Goal: Task Accomplishment & Management: Manage account settings

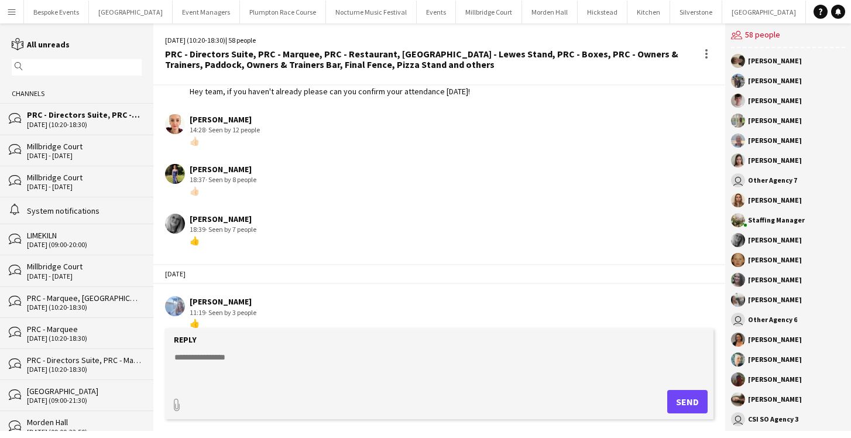
scroll to position [1561, 0]
click at [93, 118] on div "PRC - Directors Suite, PRC - Marquee, PRC - Restaurant, [GEOGRAPHIC_DATA] - Lew…" at bounding box center [84, 115] width 115 height 11
click at [527, 13] on button "[GEOGRAPHIC_DATA] Close" at bounding box center [550, 12] width 56 height 23
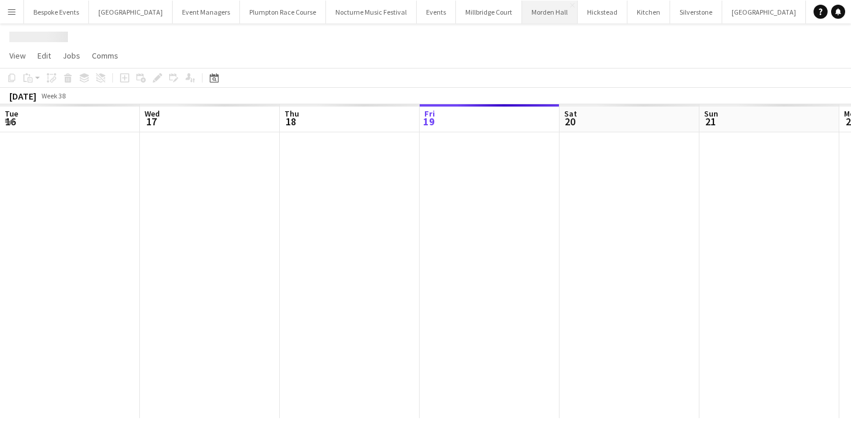
scroll to position [0, 280]
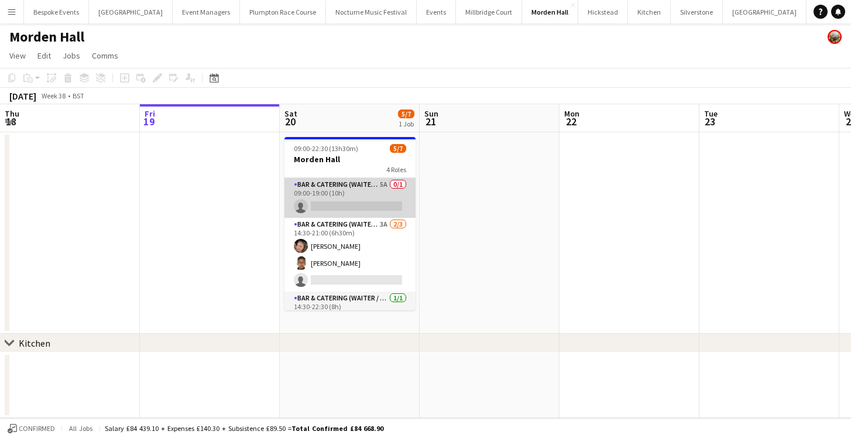
click at [341, 199] on app-card-role "Bar & Catering (Waiter / waitress) 5A 0/1 09:00-19:00 (10h) single-neutral-acti…" at bounding box center [350, 198] width 131 height 40
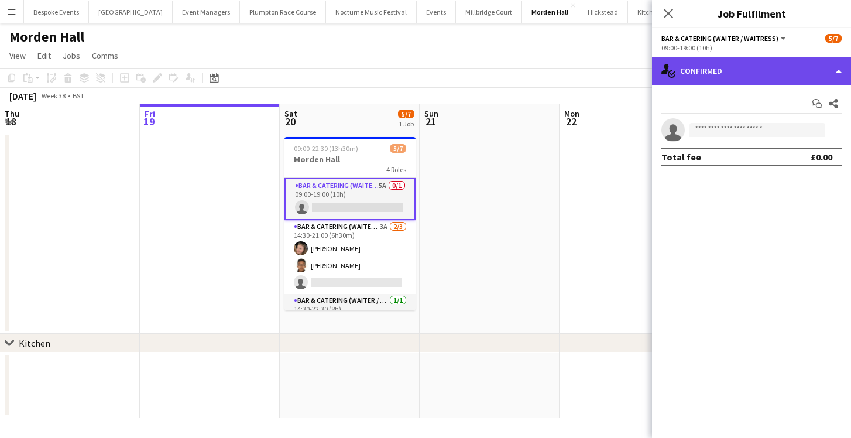
click at [707, 78] on div "single-neutral-actions-check-2 Confirmed" at bounding box center [751, 71] width 199 height 28
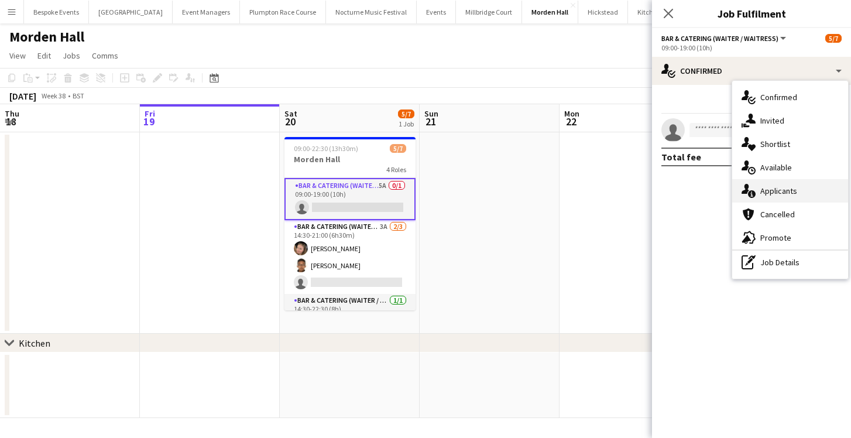
click at [749, 189] on icon "single-neutral-actions-information" at bounding box center [749, 191] width 14 height 14
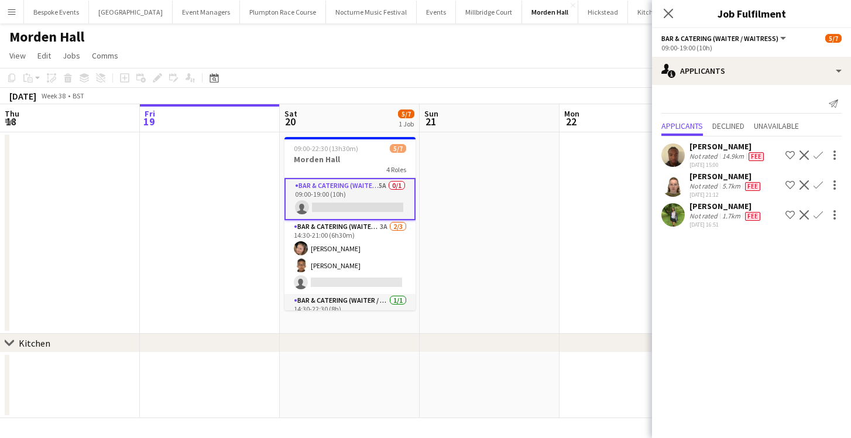
click at [674, 184] on app-user-avatar at bounding box center [673, 184] width 23 height 23
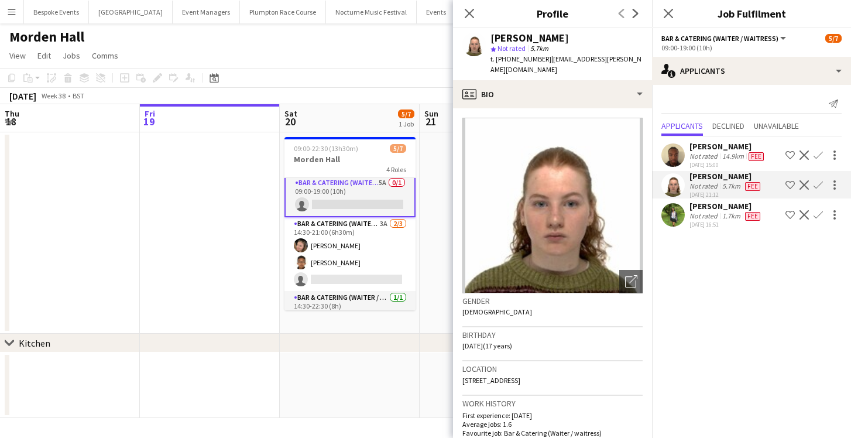
scroll to position [2, 0]
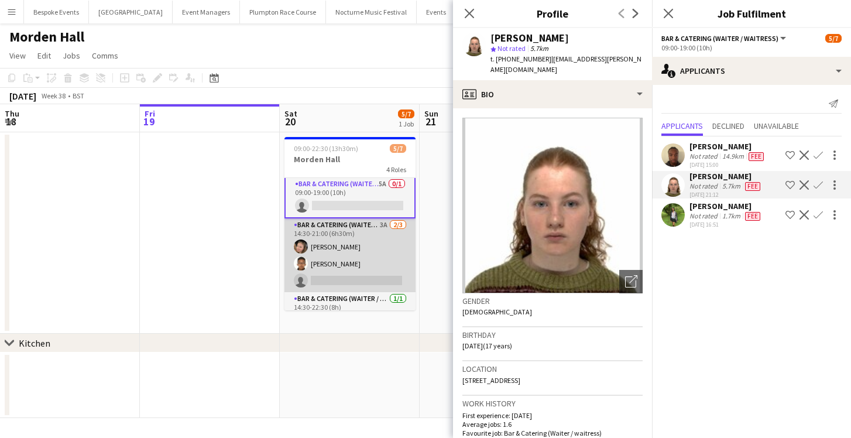
click at [348, 262] on app-card-role "Bar & Catering (Waiter / waitress) 3A [DATE] 14:30-21:00 (6h30m) [PERSON_NAME] …" at bounding box center [350, 255] width 131 height 74
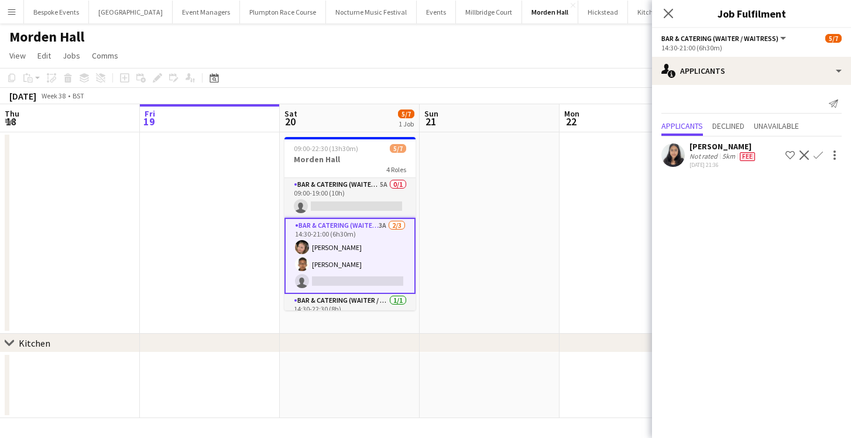
scroll to position [0, 0]
click at [440, 61] on app-page-menu "View Day view expanded Day view collapsed Month view Date picker Jump to [DATE]…" at bounding box center [425, 57] width 851 height 22
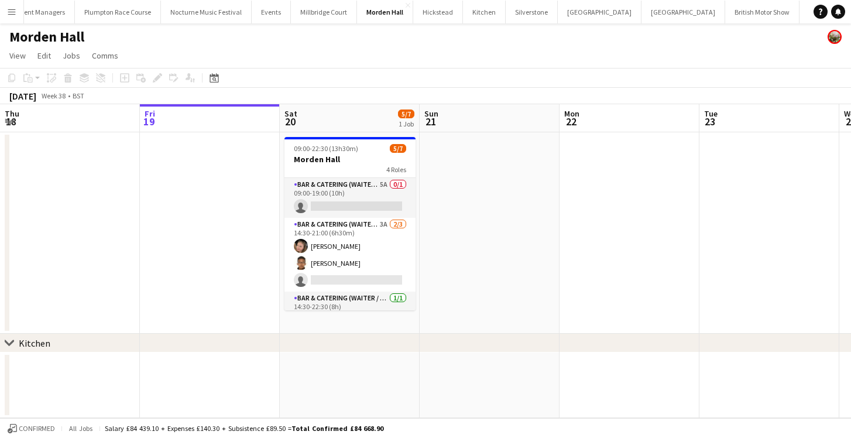
click at [837, 12] on button "LIMEKILN Close" at bounding box center [860, 12] width 47 height 23
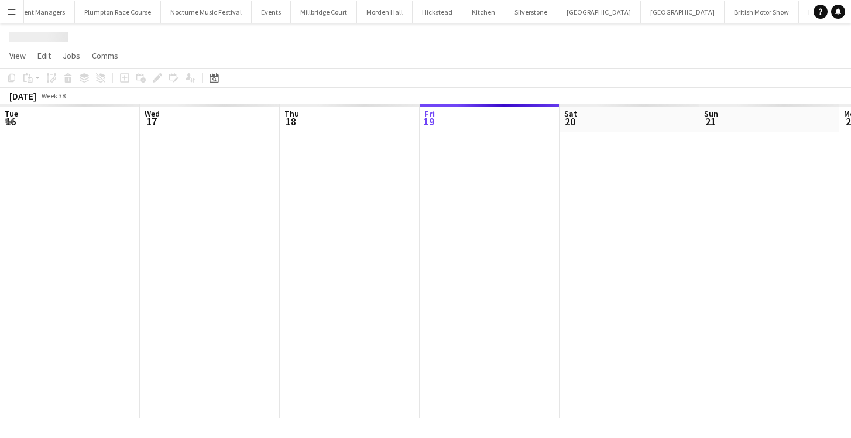
scroll to position [0, 280]
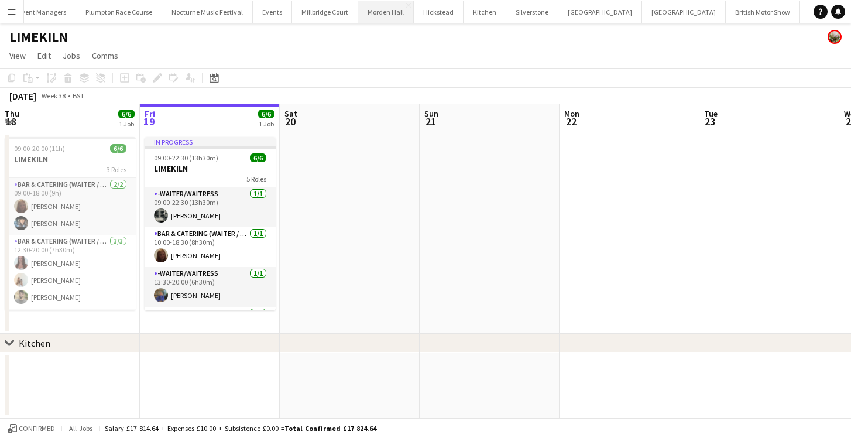
click at [358, 15] on button "[GEOGRAPHIC_DATA] Close" at bounding box center [386, 12] width 56 height 23
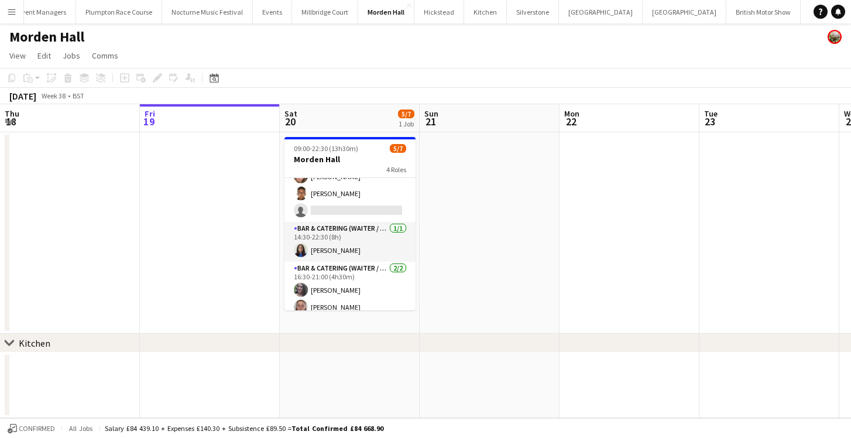
scroll to position [61, 0]
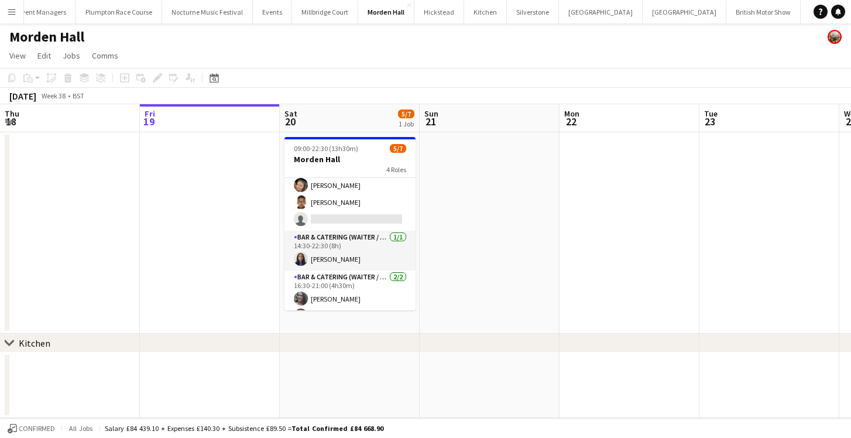
click at [344, 190] on app-card-role "Bar & Catering (Waiter / waitress) 3A [DATE] 14:30-21:00 (6h30m) [PERSON_NAME] …" at bounding box center [350, 194] width 131 height 74
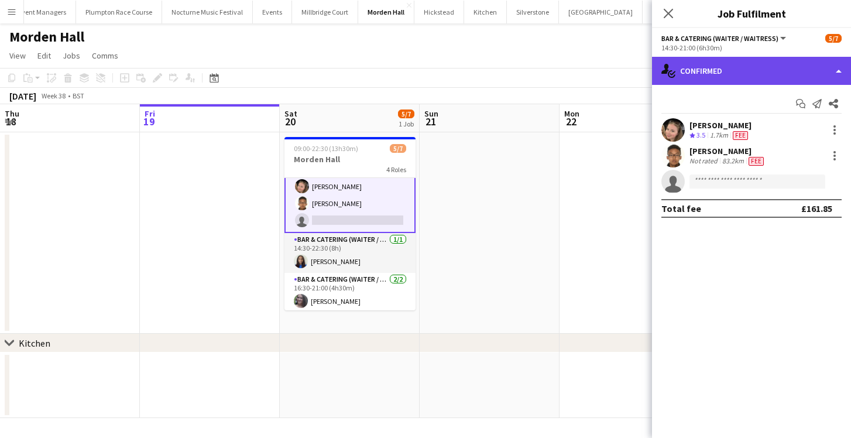
click at [734, 70] on div "single-neutral-actions-check-2 Confirmed" at bounding box center [751, 71] width 199 height 28
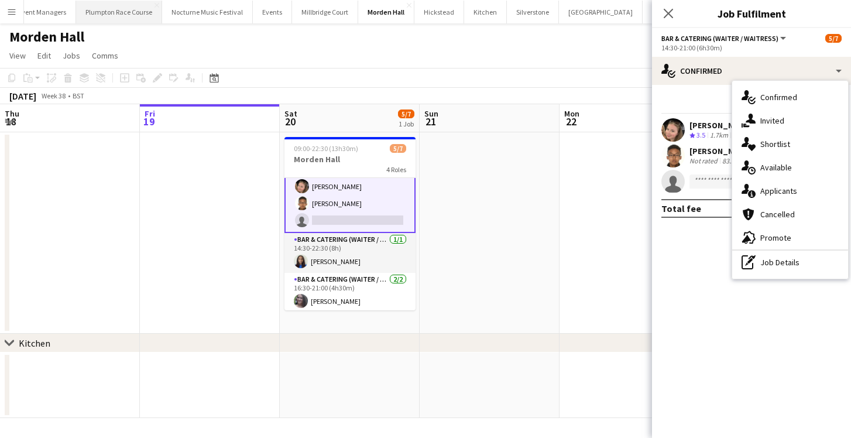
click at [104, 10] on button "Plumpton Race Course Close" at bounding box center [119, 12] width 86 height 23
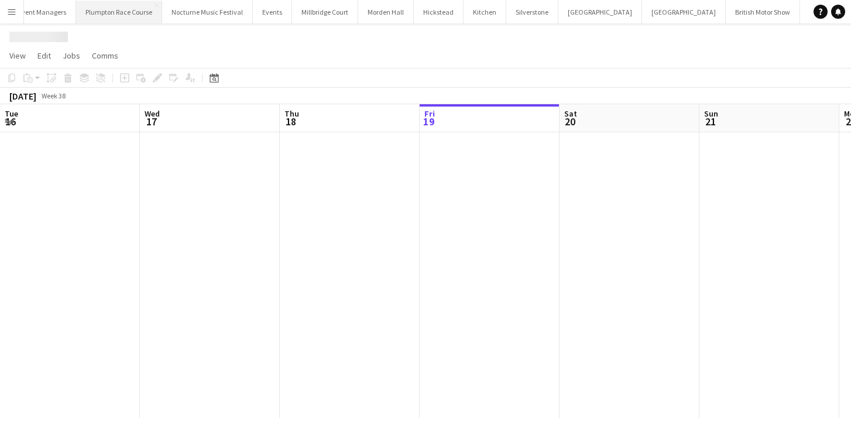
scroll to position [0, 280]
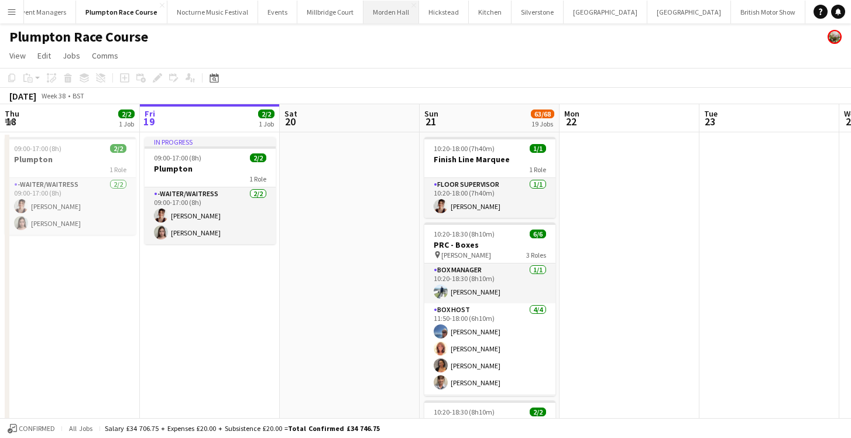
click at [374, 16] on button "[GEOGRAPHIC_DATA] Close" at bounding box center [392, 12] width 56 height 23
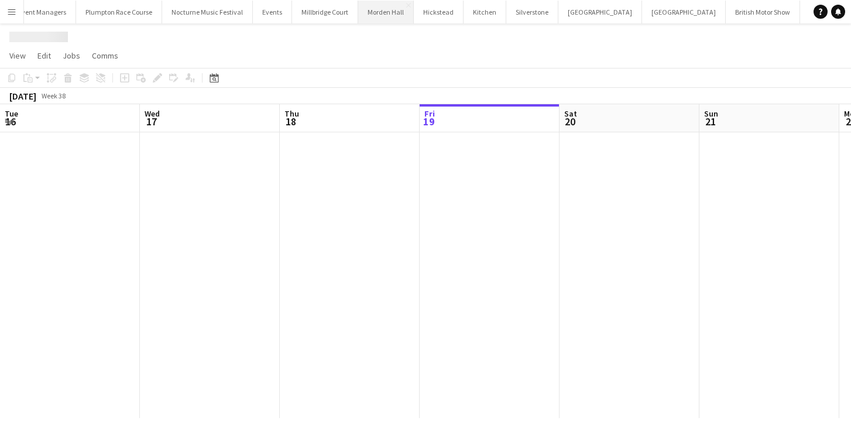
scroll to position [0, 280]
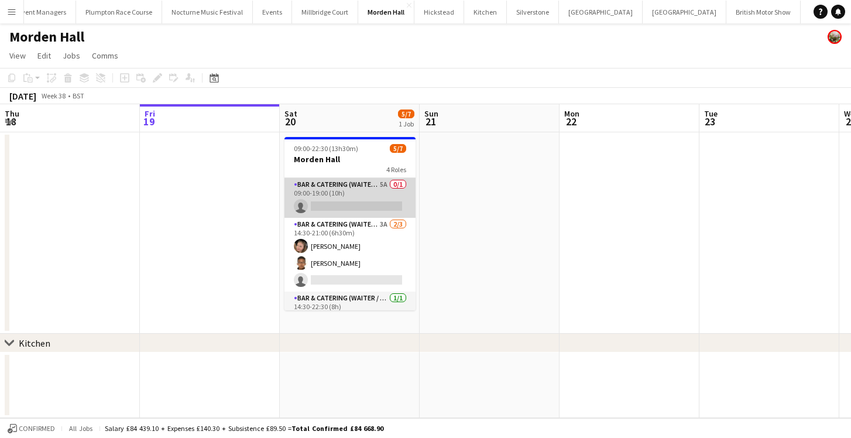
click at [314, 190] on app-card-role "Bar & Catering (Waiter / waitress) 5A 0/1 09:00-19:00 (10h) single-neutral-acti…" at bounding box center [350, 198] width 131 height 40
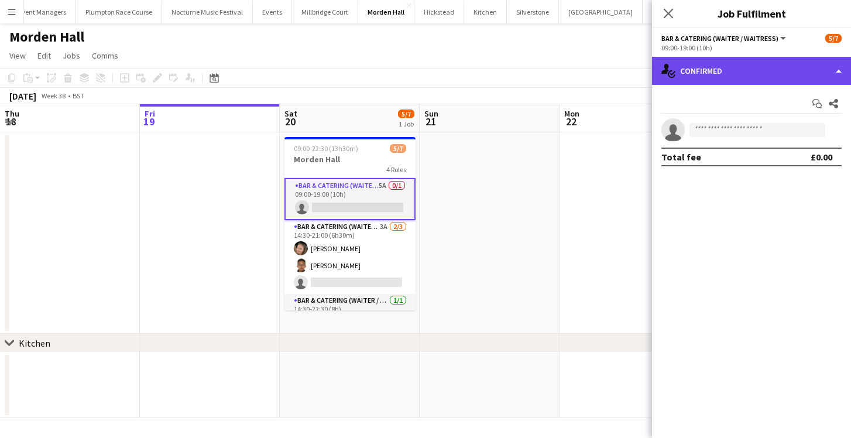
click at [688, 78] on div "single-neutral-actions-check-2 Confirmed" at bounding box center [751, 71] width 199 height 28
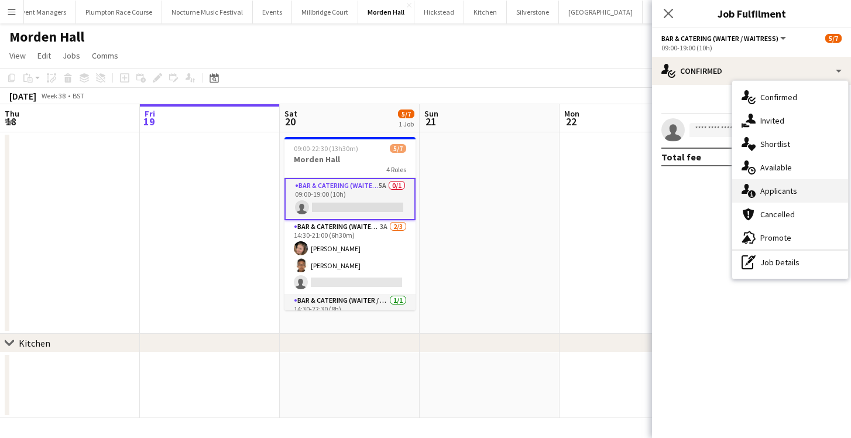
click at [761, 194] on span "Applicants" at bounding box center [779, 191] width 37 height 11
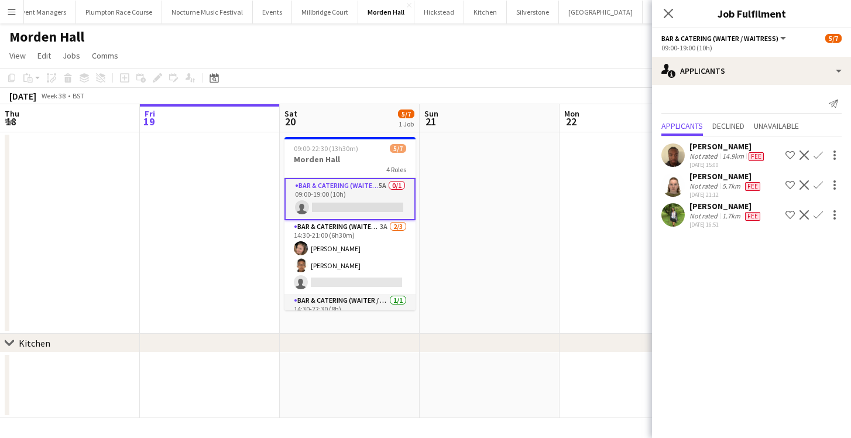
click at [683, 175] on div at bounding box center [673, 184] width 23 height 23
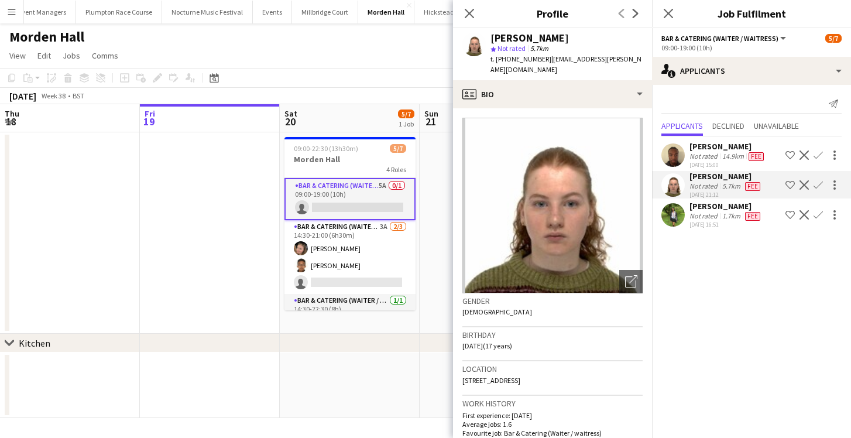
scroll to position [0, 0]
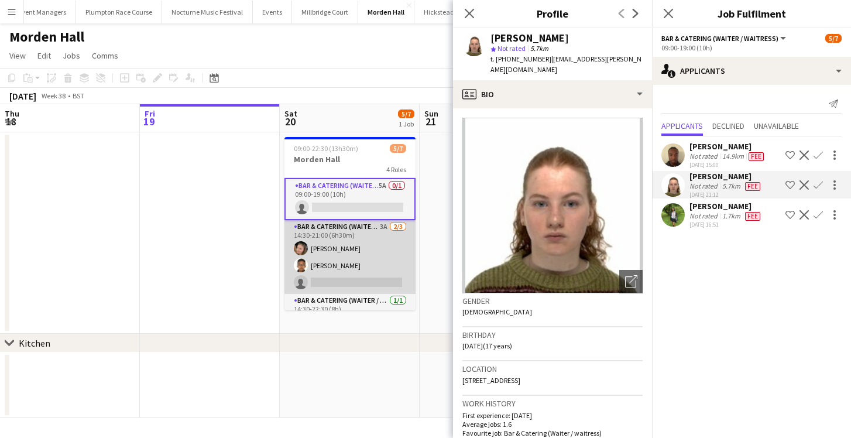
click at [354, 258] on app-card-role "Bar & Catering (Waiter / waitress) 3A [DATE] 14:30-21:00 (6h30m) [PERSON_NAME] …" at bounding box center [350, 257] width 131 height 74
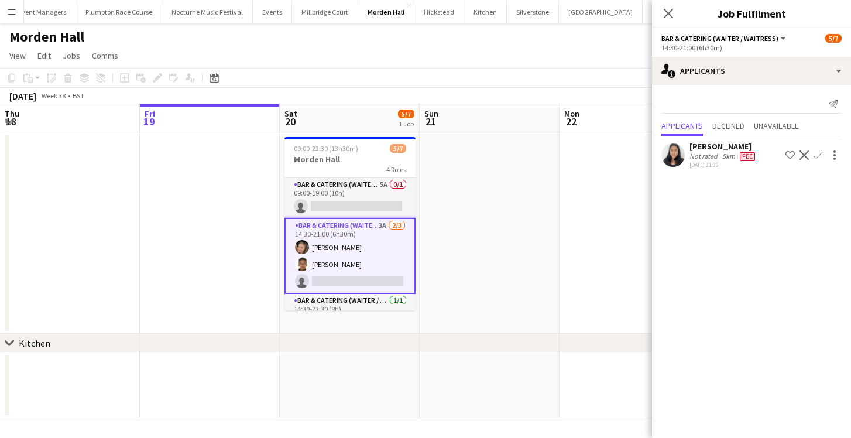
click at [673, 153] on app-user-avatar at bounding box center [673, 154] width 23 height 23
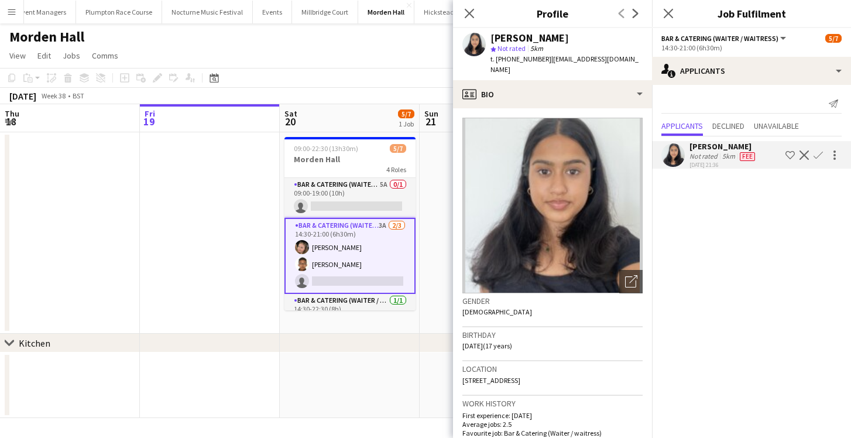
click at [821, 152] on app-icon "Confirm" at bounding box center [818, 155] width 9 height 9
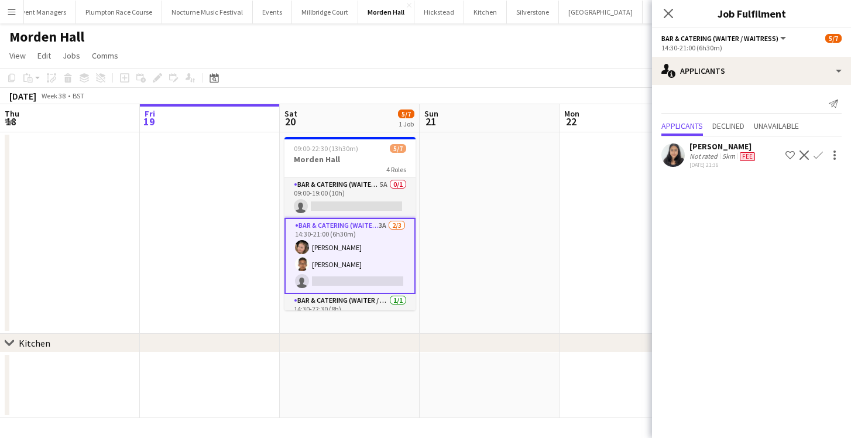
click at [821, 152] on app-icon "Confirm" at bounding box center [818, 155] width 9 height 9
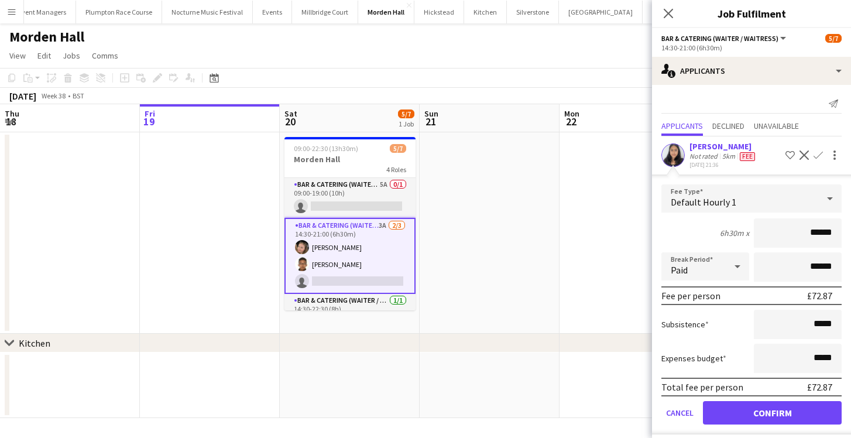
click at [749, 415] on button "Confirm" at bounding box center [772, 412] width 139 height 23
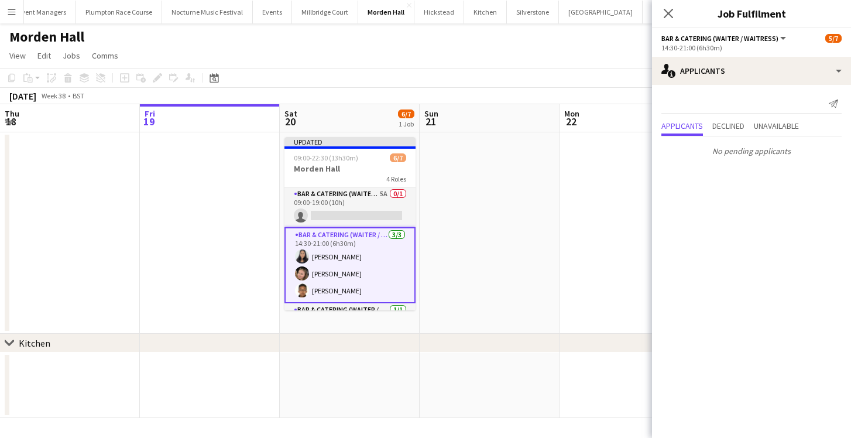
click at [569, 268] on app-date-cell at bounding box center [630, 232] width 140 height 201
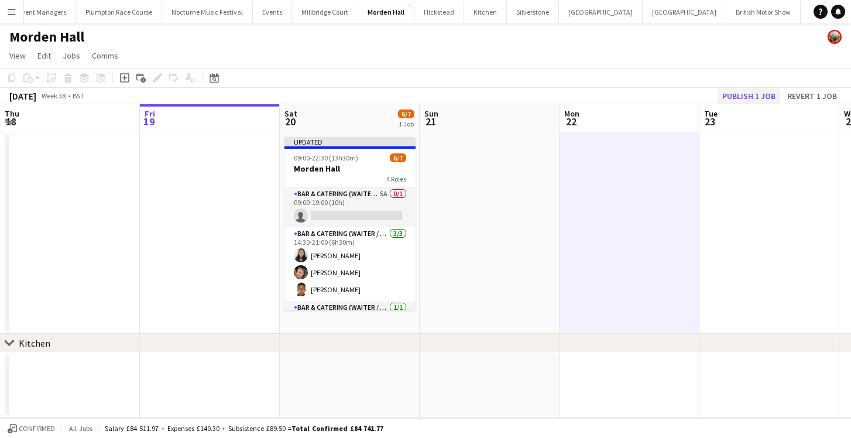
click at [745, 91] on button "Publish 1 job" at bounding box center [749, 95] width 63 height 15
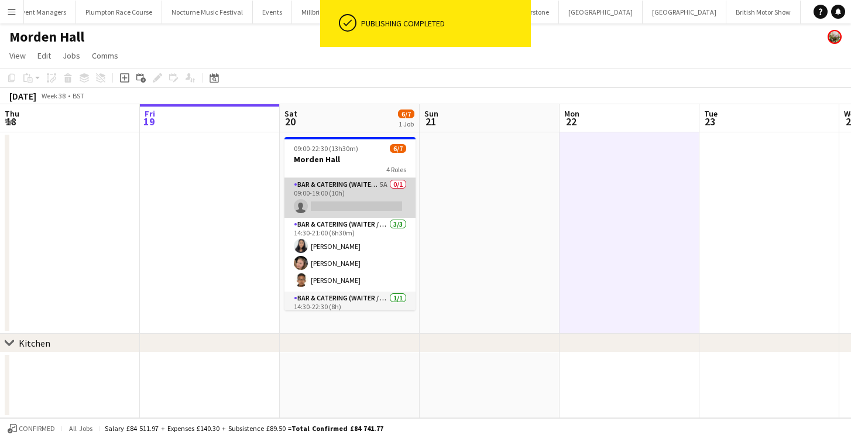
click at [334, 199] on app-card-role "Bar & Catering (Waiter / waitress) 5A 0/1 09:00-19:00 (10h) single-neutral-acti…" at bounding box center [350, 198] width 131 height 40
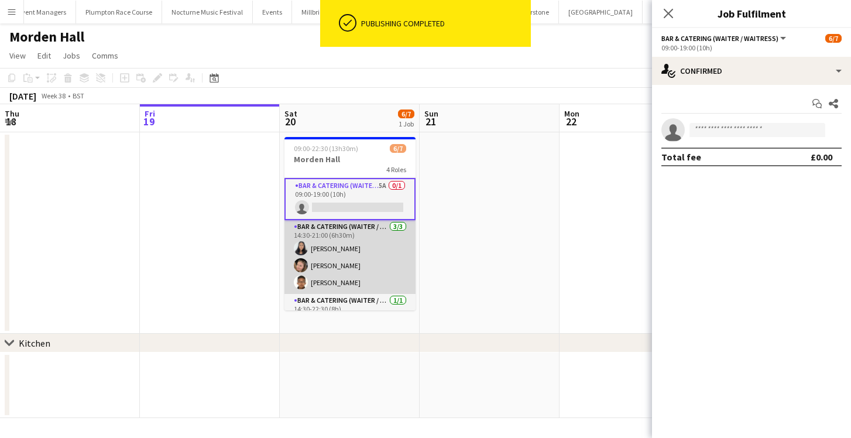
scroll to position [0, 281]
click at [365, 258] on app-card-role "Bar & Catering (Waiter / waitress) [DATE] 14:30-21:00 (6h30m) [PERSON_NAME] [PE…" at bounding box center [349, 257] width 131 height 74
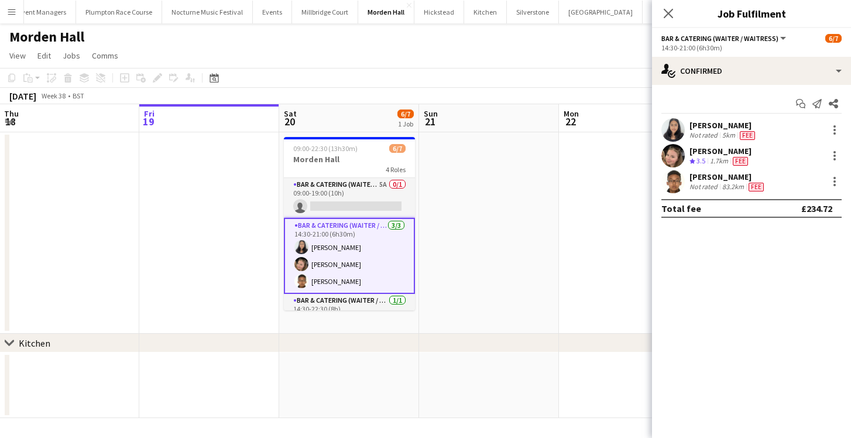
click at [678, 163] on app-user-avatar at bounding box center [673, 155] width 23 height 23
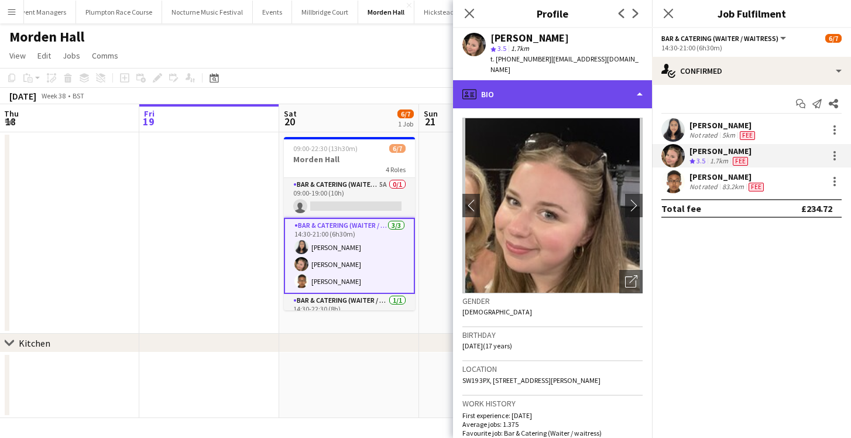
click at [549, 85] on div "profile Bio" at bounding box center [552, 94] width 199 height 28
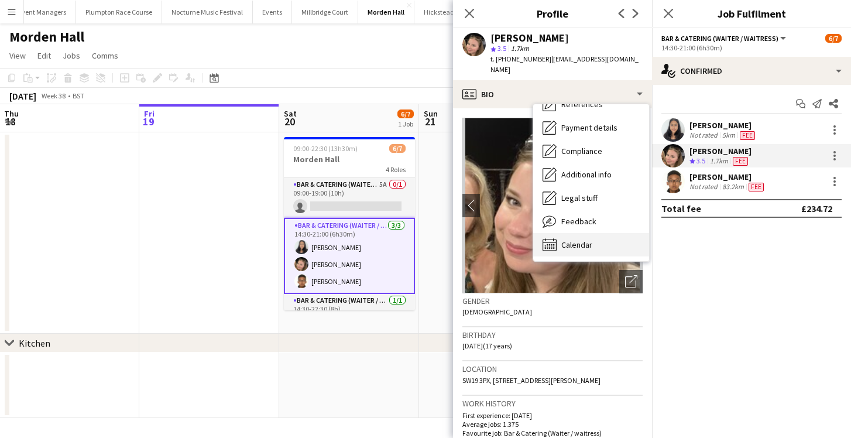
scroll to position [134, 0]
click at [569, 240] on span "Calendar" at bounding box center [577, 245] width 31 height 11
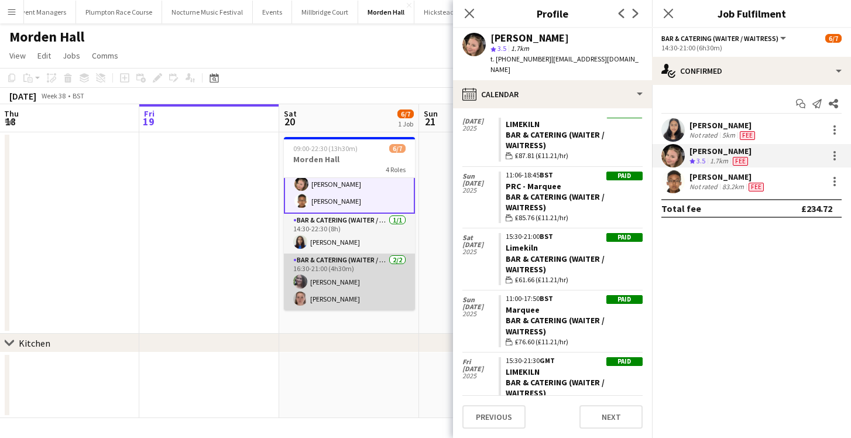
scroll to position [80, 0]
click at [331, 276] on app-card-role "Bar & Catering (Waiter / waitress) [DATE] 16:30-21:00 (4h30m) [PERSON_NAME] [PE…" at bounding box center [349, 282] width 131 height 57
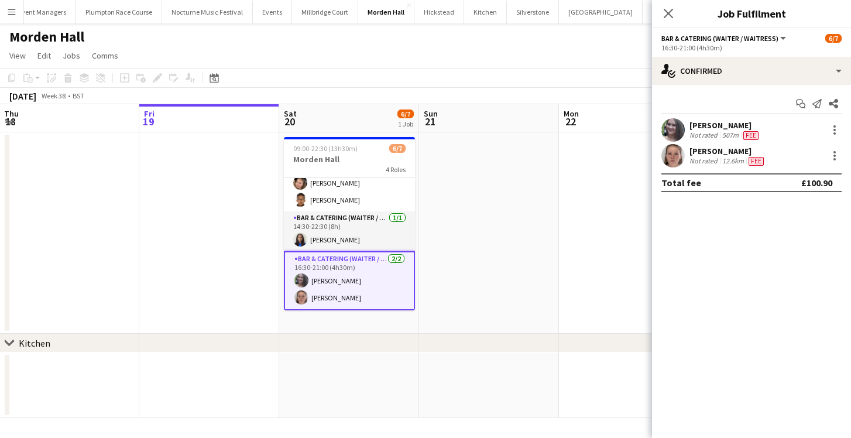
click at [675, 129] on app-user-avatar at bounding box center [673, 129] width 23 height 23
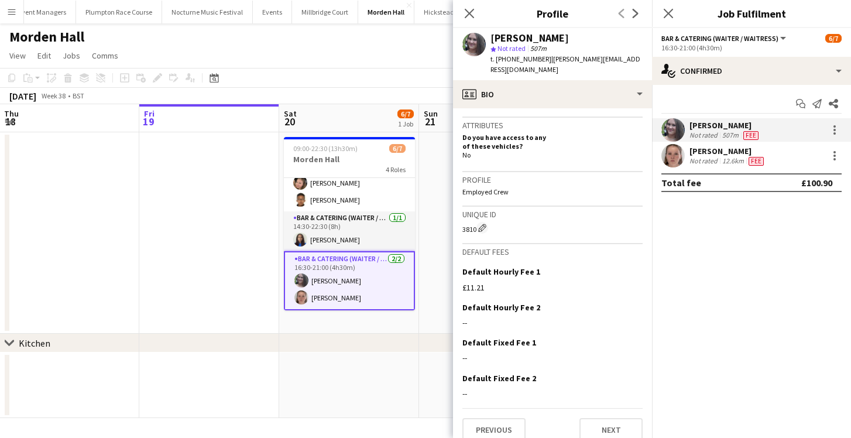
scroll to position [483, 0]
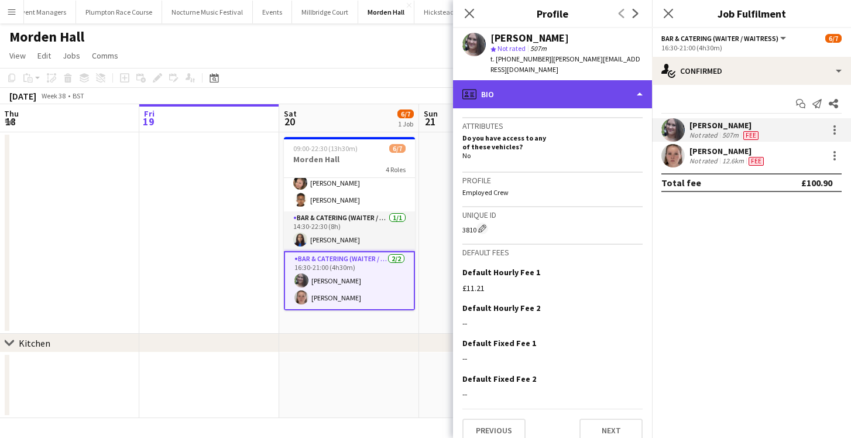
click at [531, 96] on div "profile Bio" at bounding box center [552, 94] width 199 height 28
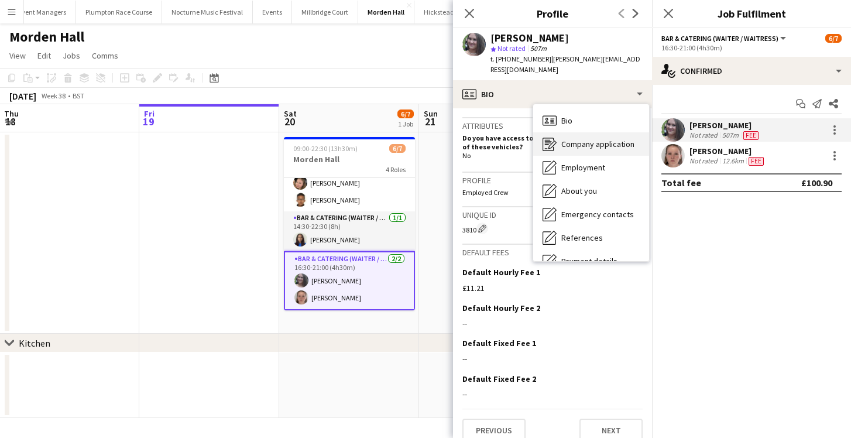
click at [560, 136] on div "Company application Company application" at bounding box center [592, 143] width 116 height 23
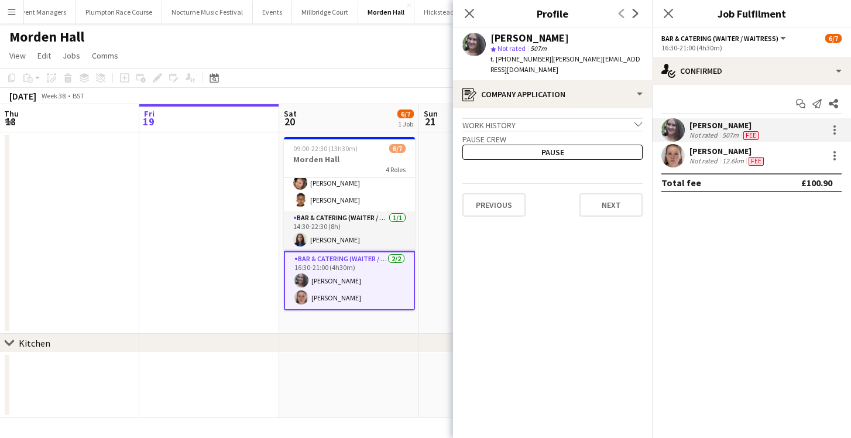
click at [338, 402] on app-date-cell at bounding box center [349, 386] width 140 height 66
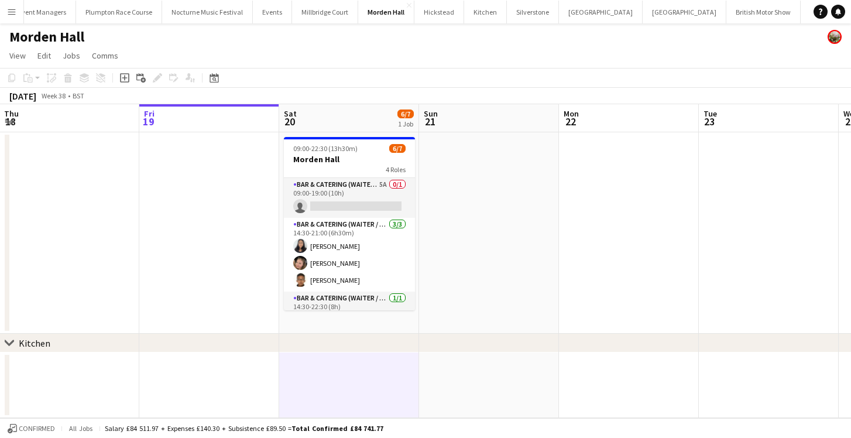
scroll to position [0, 0]
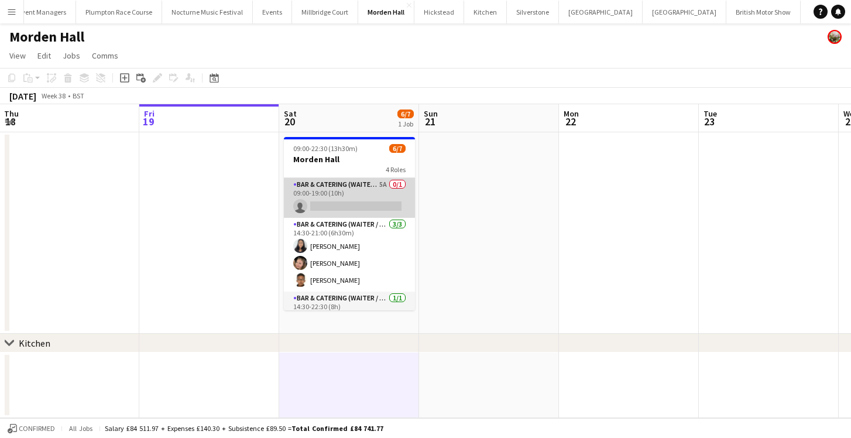
click at [372, 201] on app-card-role "Bar & Catering (Waiter / waitress) 5A 0/1 09:00-19:00 (10h) single-neutral-acti…" at bounding box center [349, 198] width 131 height 40
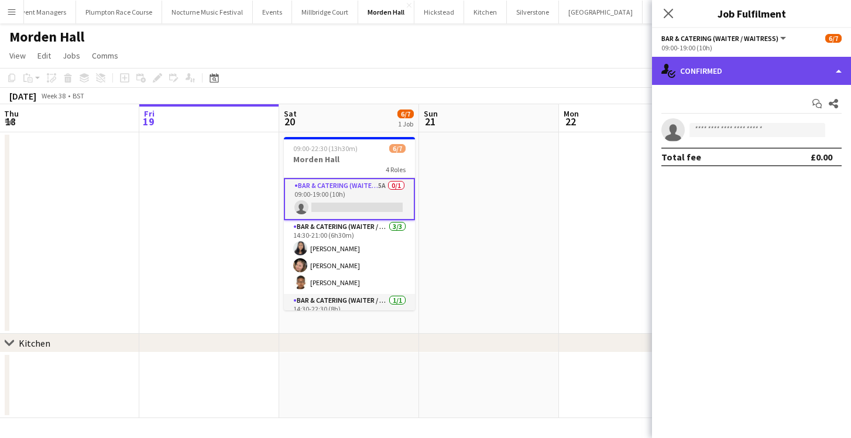
click at [726, 70] on div "single-neutral-actions-check-2 Confirmed" at bounding box center [751, 71] width 199 height 28
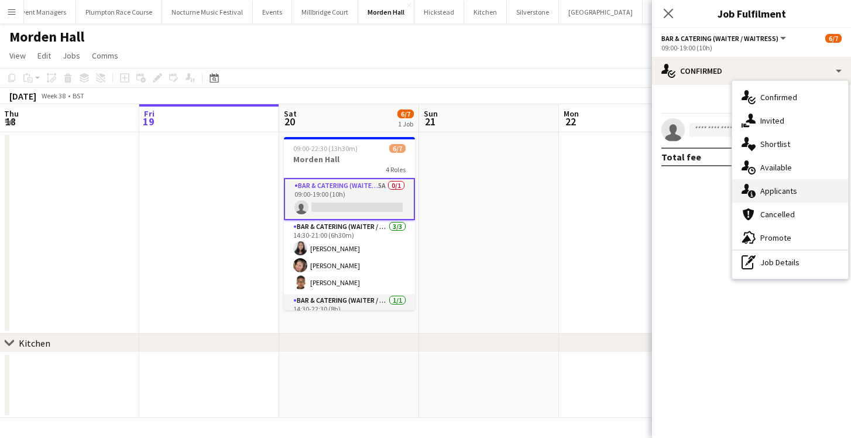
click at [778, 197] on div "single-neutral-actions-information Applicants" at bounding box center [791, 190] width 116 height 23
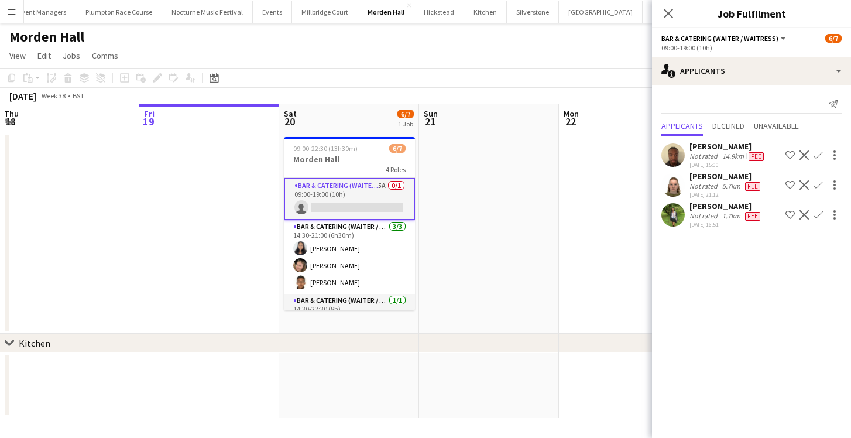
click at [673, 148] on app-user-avatar at bounding box center [673, 154] width 23 height 23
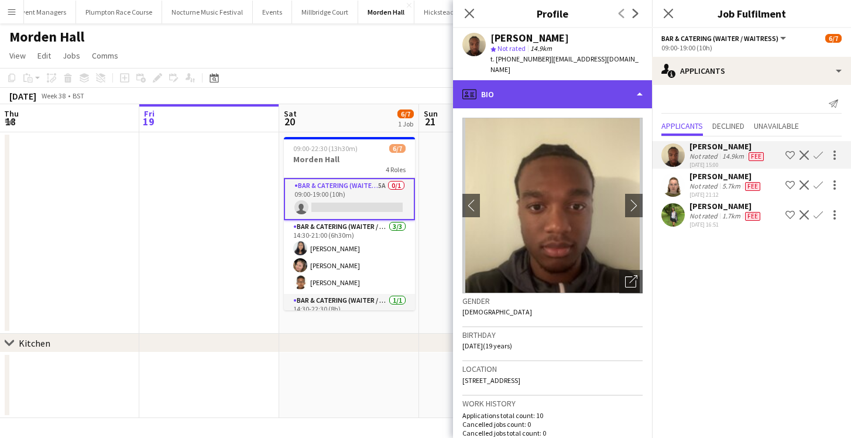
click at [573, 83] on div "profile Bio" at bounding box center [552, 94] width 199 height 28
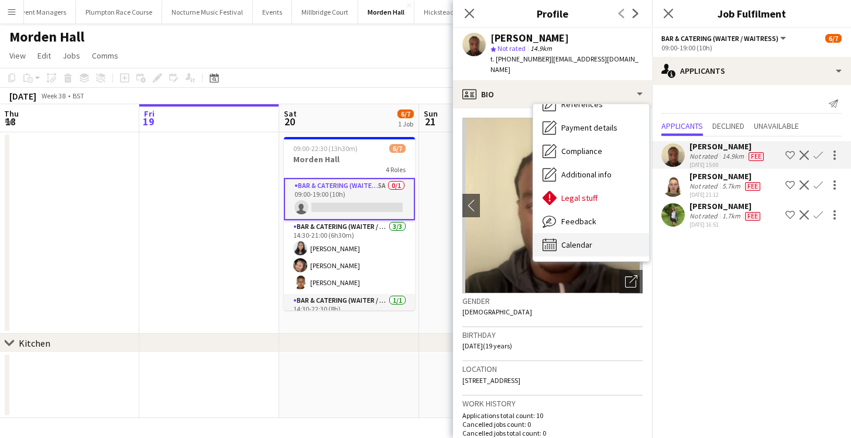
scroll to position [134, 0]
click at [576, 244] on span "Calendar" at bounding box center [577, 245] width 31 height 11
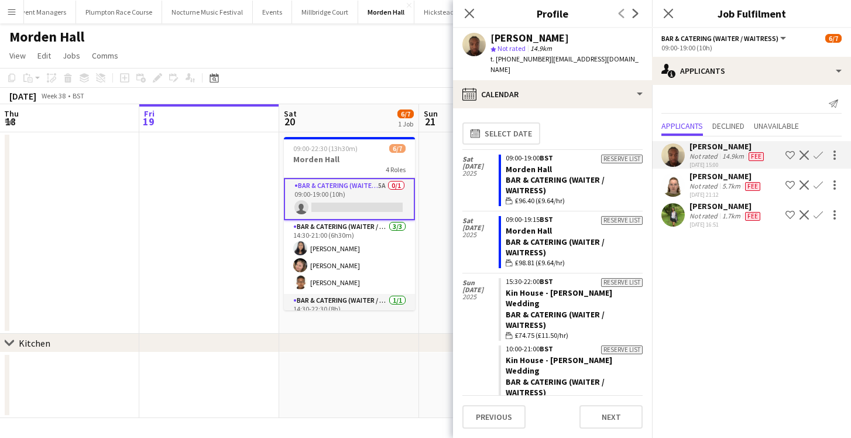
scroll to position [0, 0]
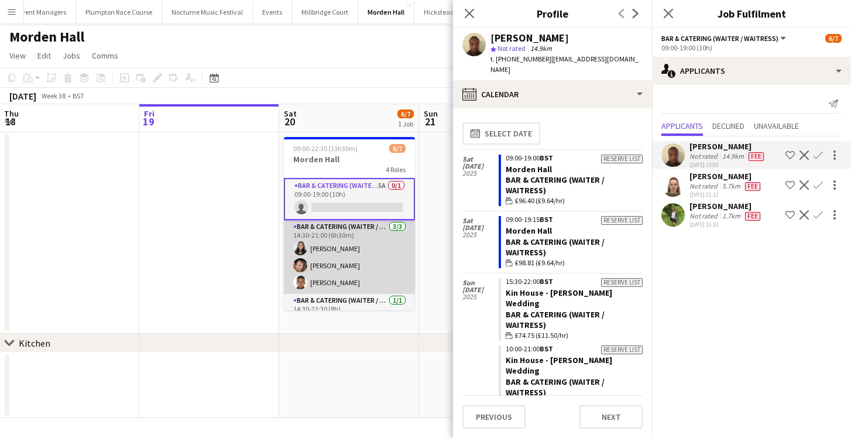
click at [375, 286] on app-card-role "Bar & Catering (Waiter / waitress) [DATE] 14:30-21:00 (6h30m) [PERSON_NAME] [PE…" at bounding box center [349, 257] width 131 height 74
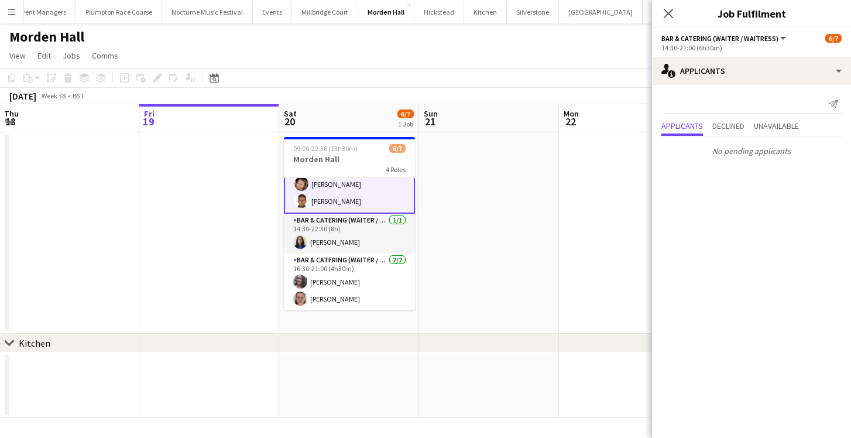
scroll to position [80, 0]
click at [375, 286] on app-card-role "Bar & Catering (Waiter / waitress) [DATE] 16:30-21:00 (4h30m) [PERSON_NAME] [PE…" at bounding box center [349, 282] width 131 height 57
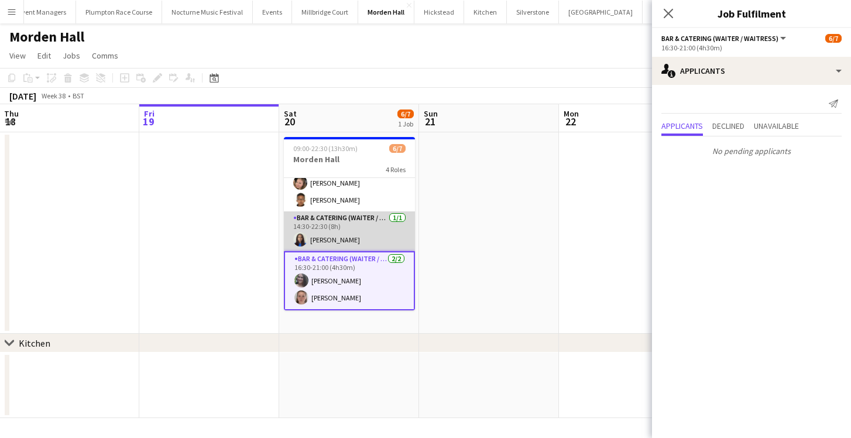
click at [363, 236] on app-card-role "Bar & Catering (Waiter / waitress) [DATE] 14:30-22:30 (8h) [PERSON_NAME]" at bounding box center [349, 231] width 131 height 40
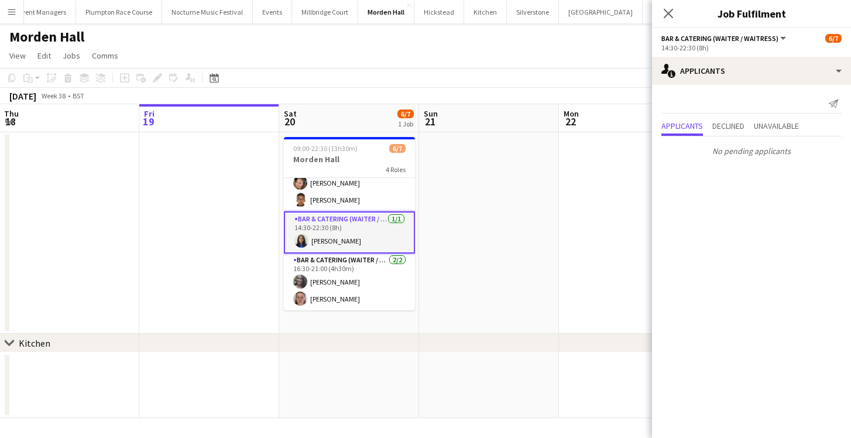
scroll to position [0, 0]
click at [15, 12] on app-icon "Menu" at bounding box center [11, 11] width 9 height 9
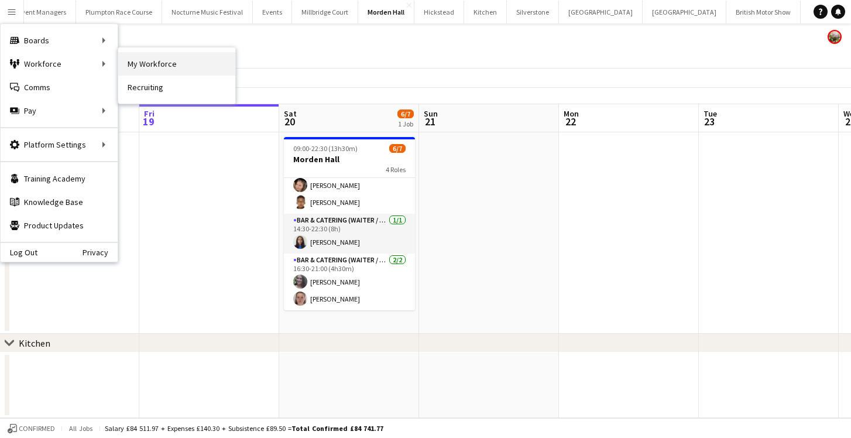
click at [139, 64] on link "My Workforce" at bounding box center [176, 63] width 117 height 23
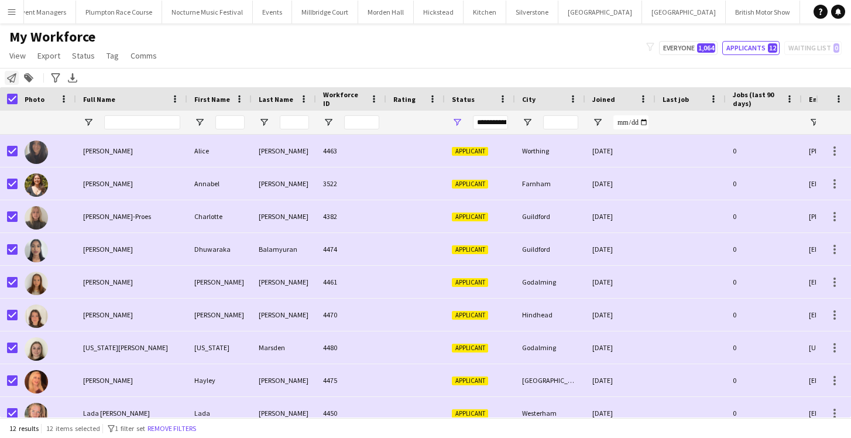
click at [12, 78] on icon at bounding box center [11, 77] width 9 height 9
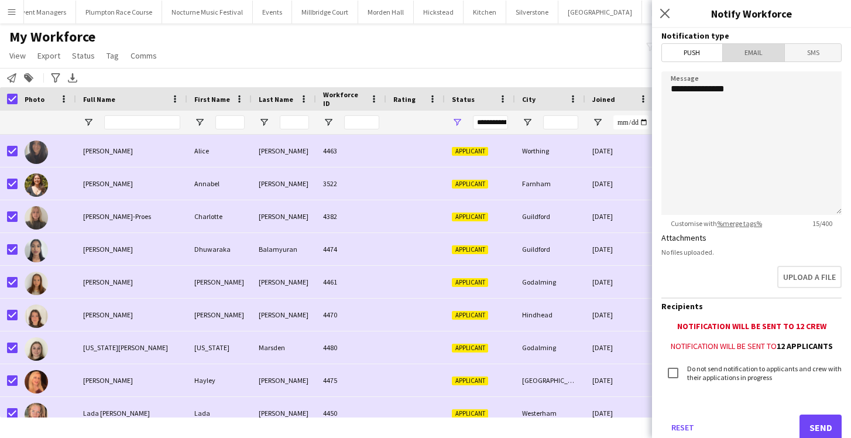
click at [757, 53] on span "Email" at bounding box center [754, 53] width 62 height 18
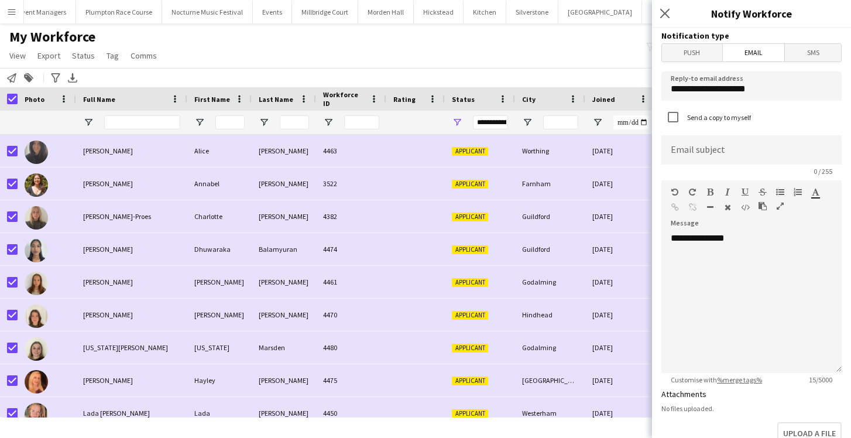
click at [823, 51] on span "SMS" at bounding box center [813, 53] width 56 height 18
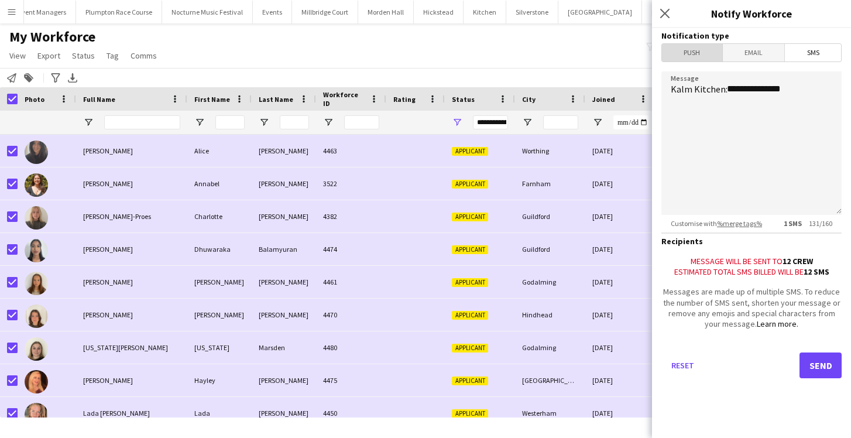
click at [702, 52] on span "Push" at bounding box center [692, 53] width 60 height 18
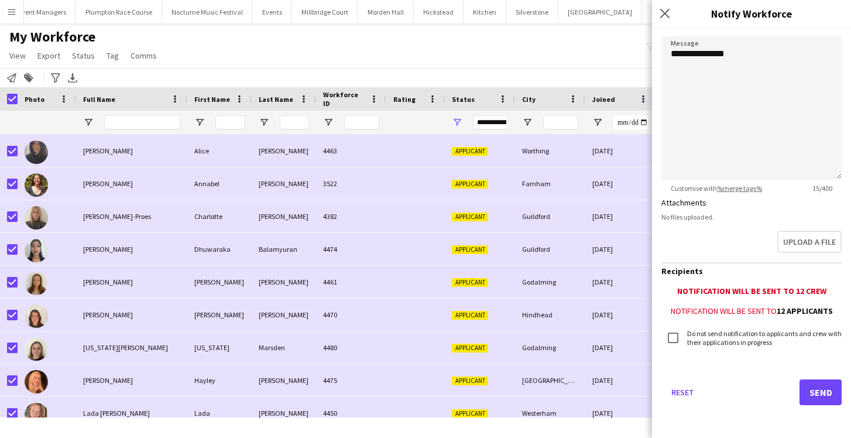
scroll to position [35, 0]
click at [665, 13] on icon at bounding box center [664, 13] width 11 height 11
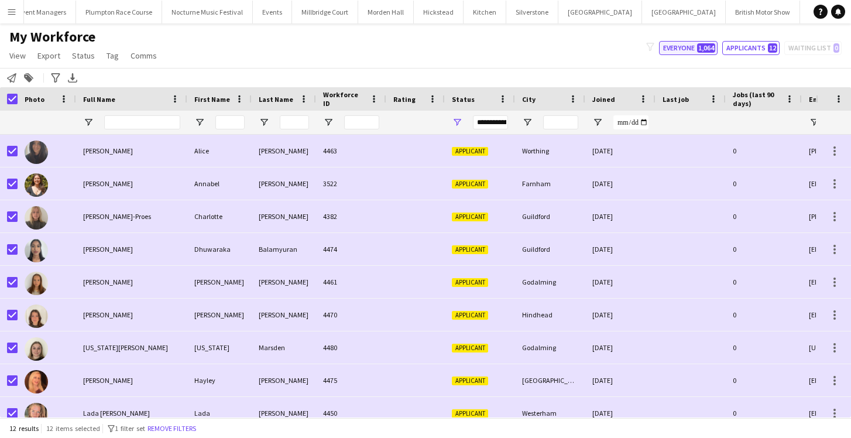
click at [697, 43] on button "Everyone 1,064" at bounding box center [688, 48] width 59 height 14
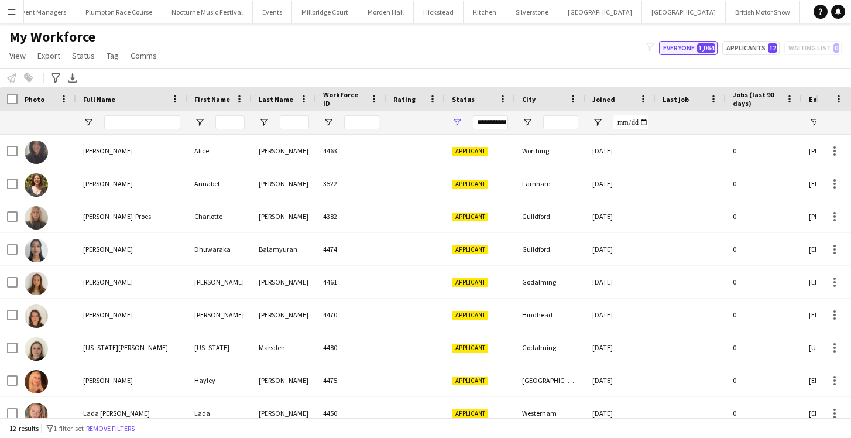
type input "**********"
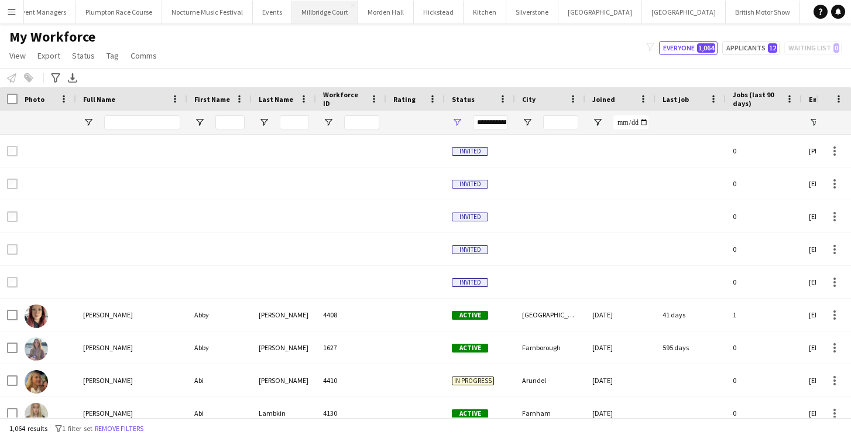
click at [307, 4] on button "[GEOGRAPHIC_DATA]" at bounding box center [325, 12] width 66 height 23
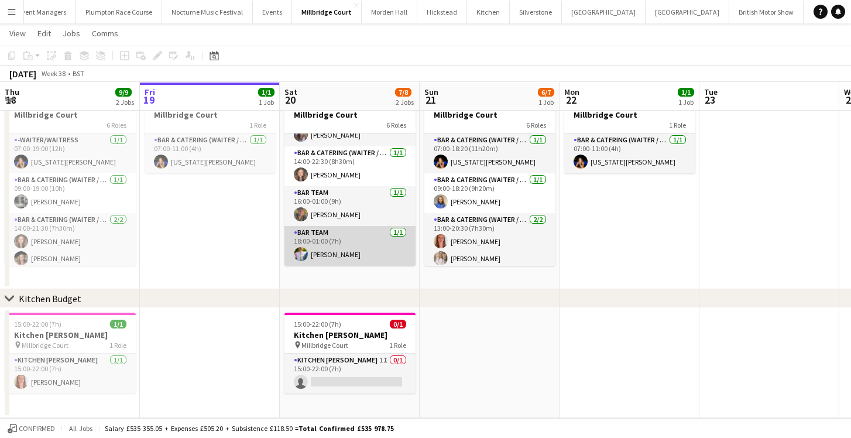
scroll to position [43, 0]
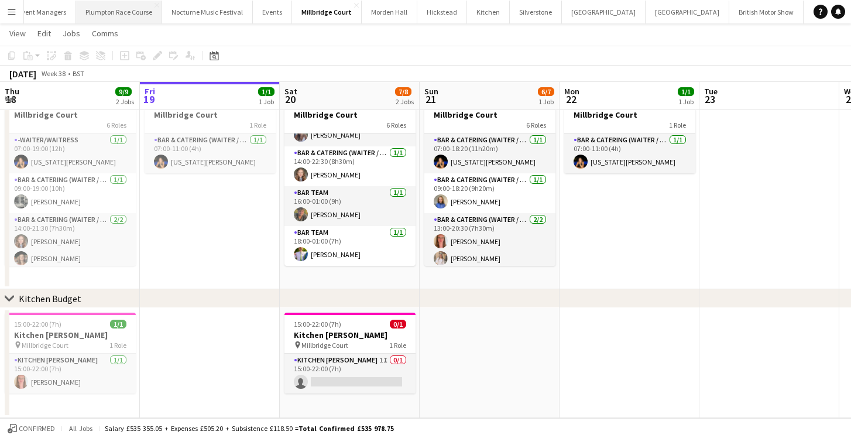
click at [117, 15] on button "Plumpton Race Course Close" at bounding box center [119, 12] width 86 height 23
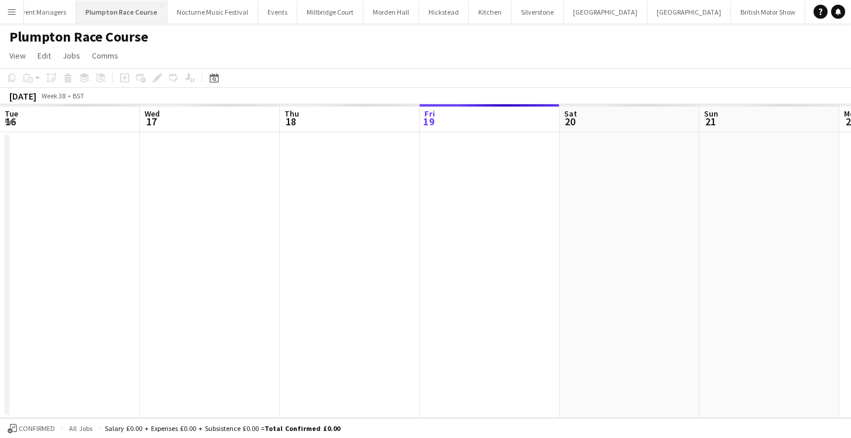
scroll to position [0, 280]
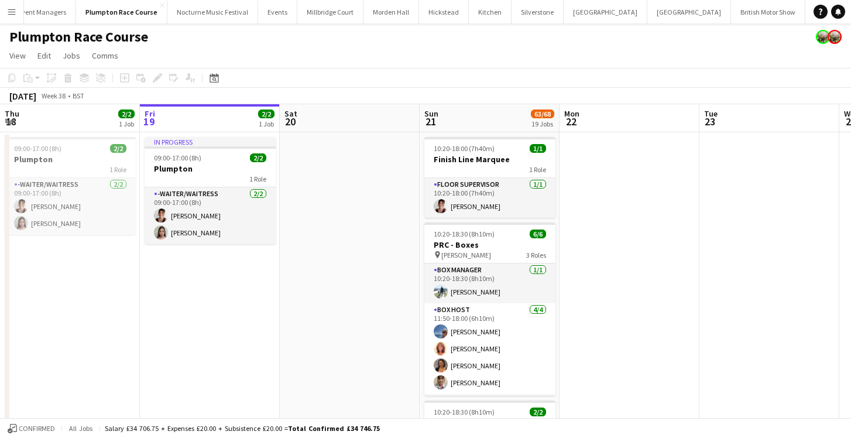
click at [13, 12] on app-icon "Menu" at bounding box center [11, 11] width 9 height 9
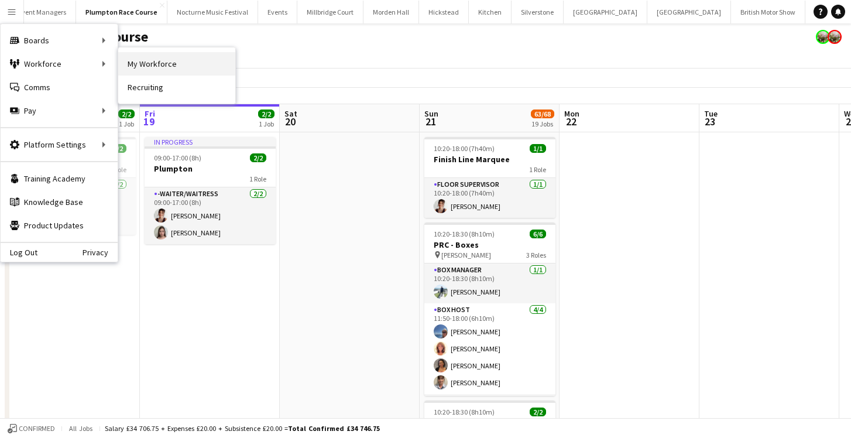
click at [132, 59] on link "My Workforce" at bounding box center [176, 63] width 117 height 23
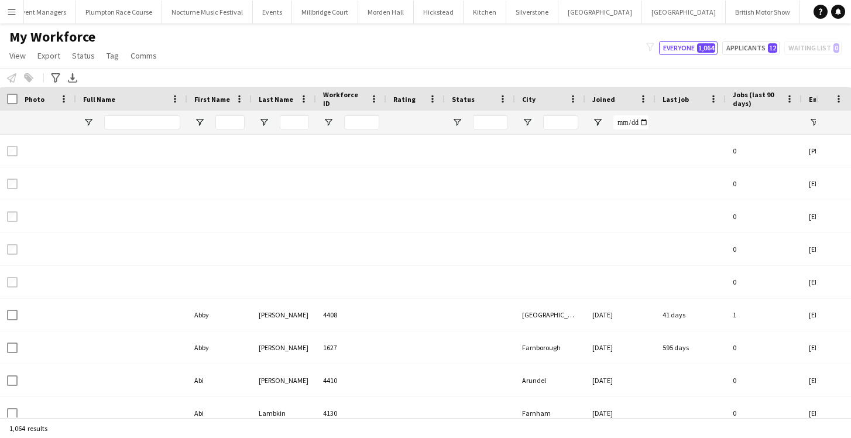
type input "**********"
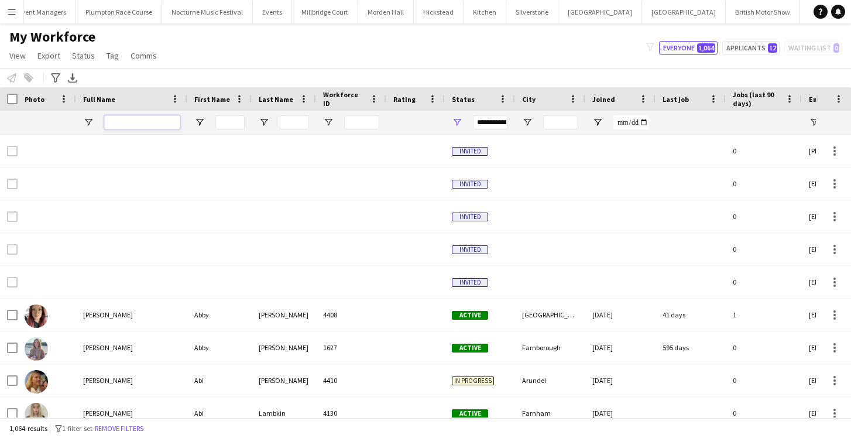
click at [121, 122] on input "Full Name Filter Input" at bounding box center [142, 122] width 76 height 14
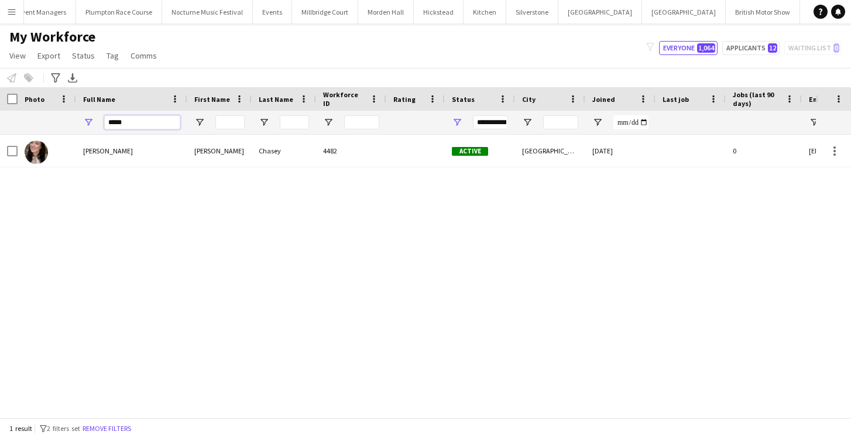
click at [134, 122] on input "*****" at bounding box center [142, 122] width 76 height 14
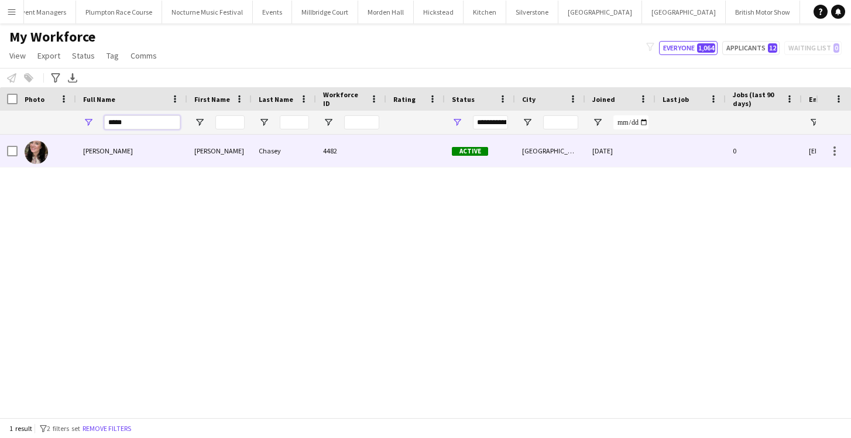
type input "*****"
click at [135, 149] on div "[PERSON_NAME]" at bounding box center [131, 151] width 111 height 32
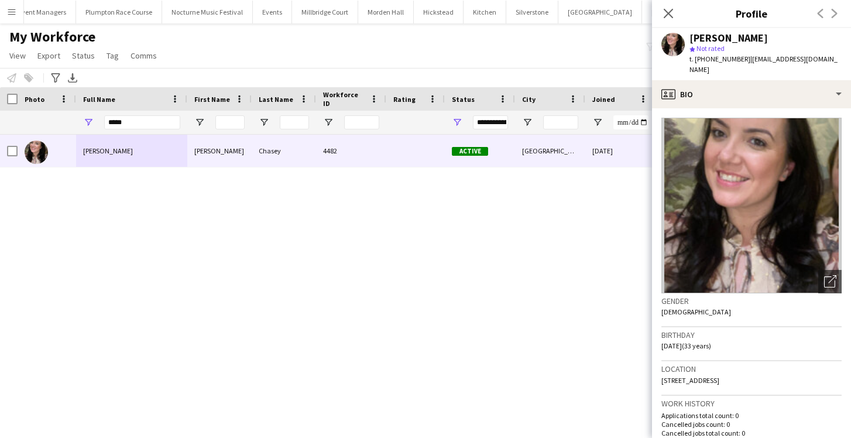
click at [299, 53] on div "My Workforce View Views Default view mena New Starter New view Update view Dele…" at bounding box center [425, 48] width 851 height 40
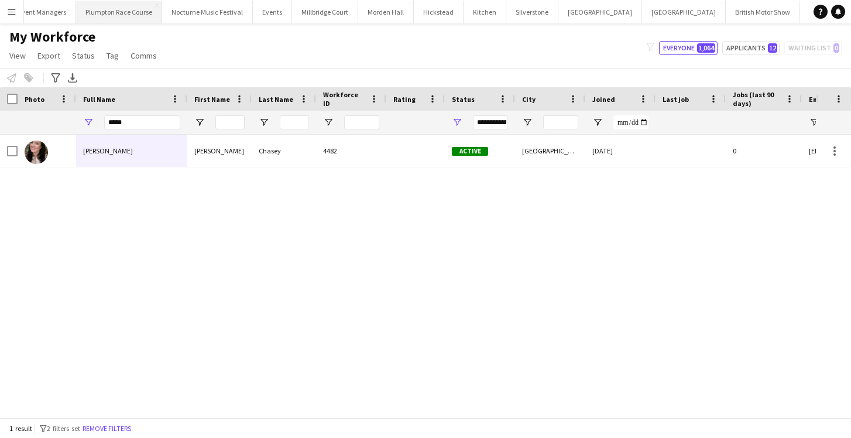
click at [76, 12] on button "Plumpton Race Course Close" at bounding box center [119, 12] width 86 height 23
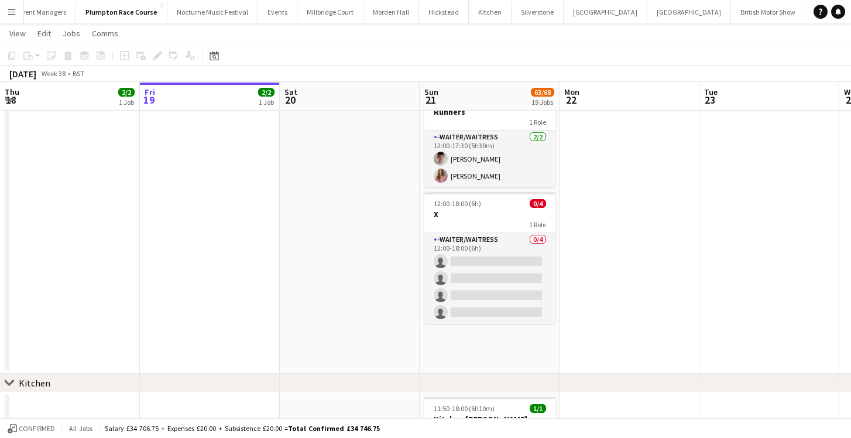
scroll to position [1158, 0]
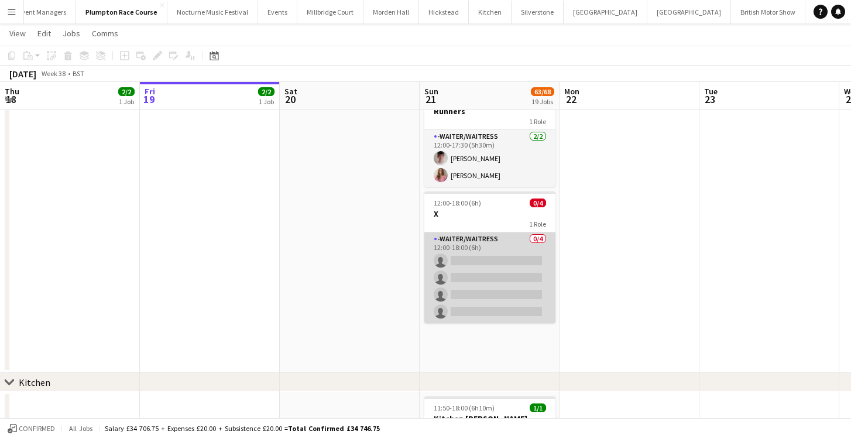
click at [474, 266] on app-card-role "-Waiter/Waitress 0/4 12:00-18:00 (6h) single-neutral-actions single-neutral-act…" at bounding box center [490, 277] width 131 height 91
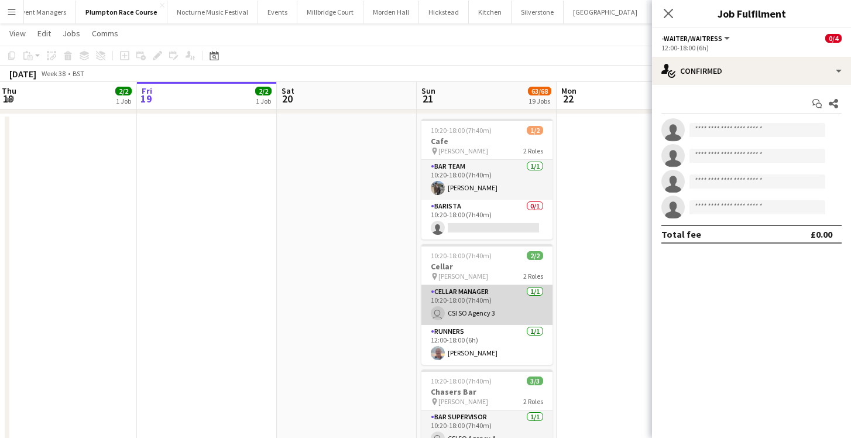
scroll to position [1573, 0]
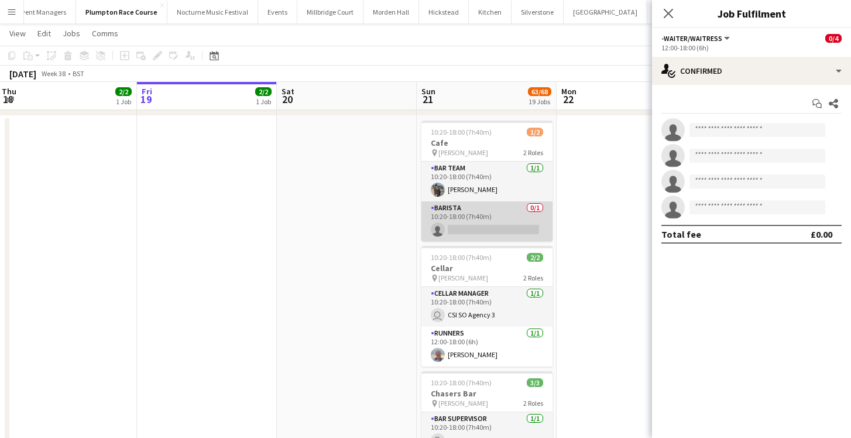
click at [492, 228] on app-card-role "Barista 0/1 10:20-18:00 (7h40m) single-neutral-actions" at bounding box center [487, 221] width 131 height 40
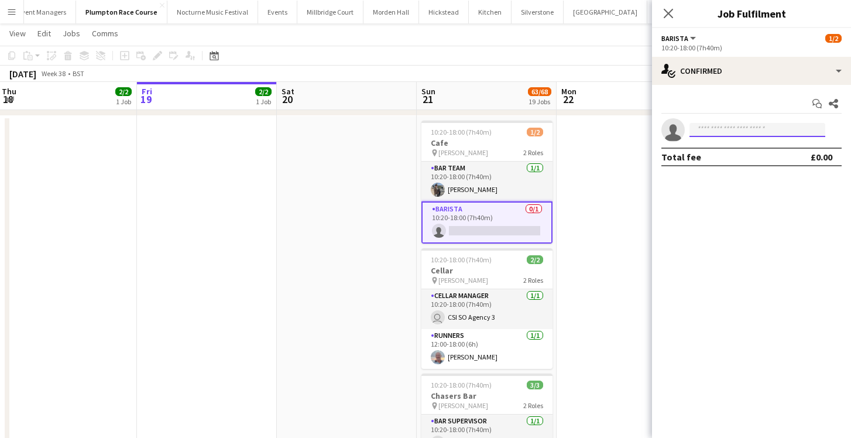
click at [772, 131] on input at bounding box center [758, 130] width 136 height 14
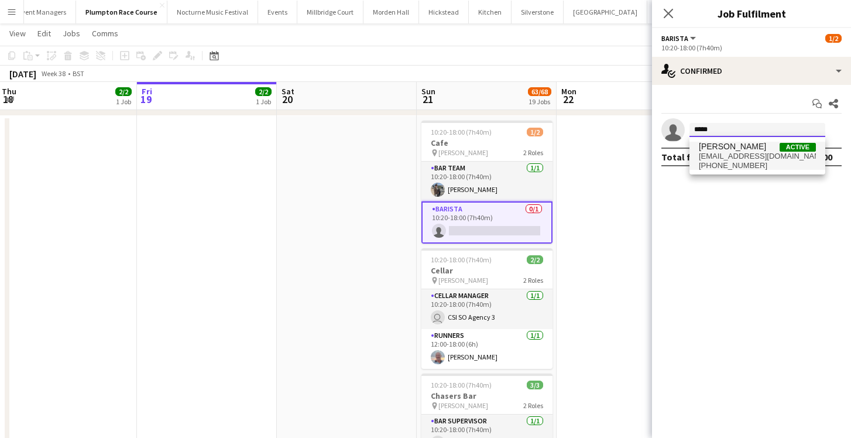
type input "*****"
click at [772, 159] on span "[EMAIL_ADDRESS][DOMAIN_NAME]" at bounding box center [757, 156] width 117 height 9
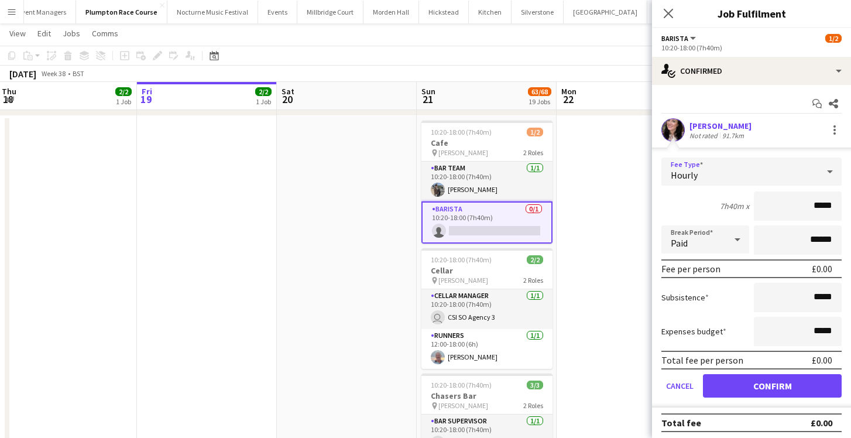
click at [758, 172] on div "Hourly" at bounding box center [740, 172] width 157 height 28
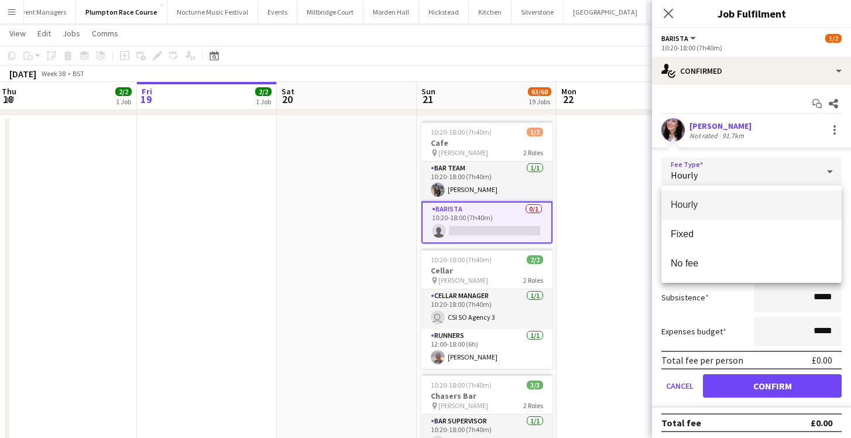
click at [754, 384] on div at bounding box center [425, 219] width 851 height 438
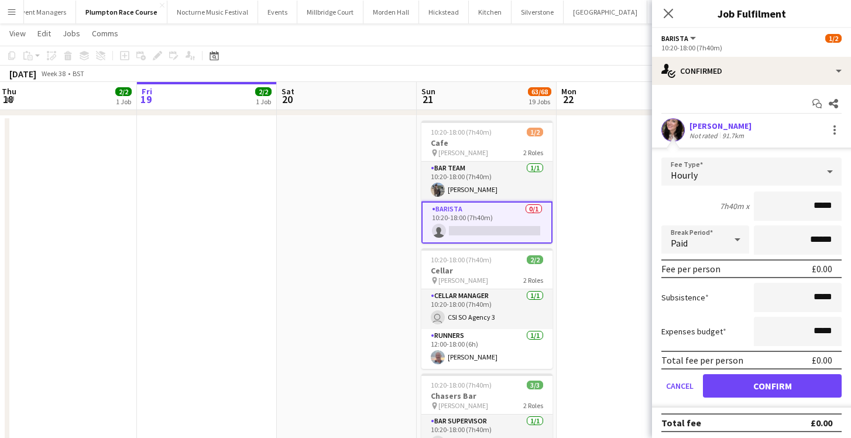
click at [755, 384] on button "Confirm" at bounding box center [772, 385] width 139 height 23
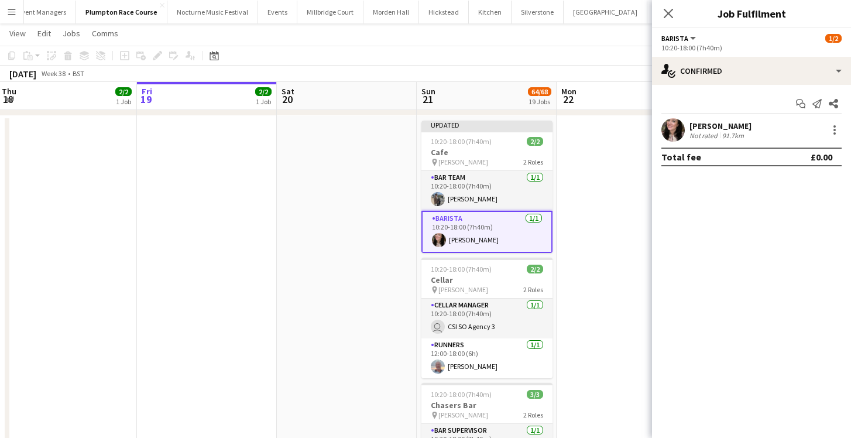
click at [680, 140] on div at bounding box center [673, 129] width 23 height 23
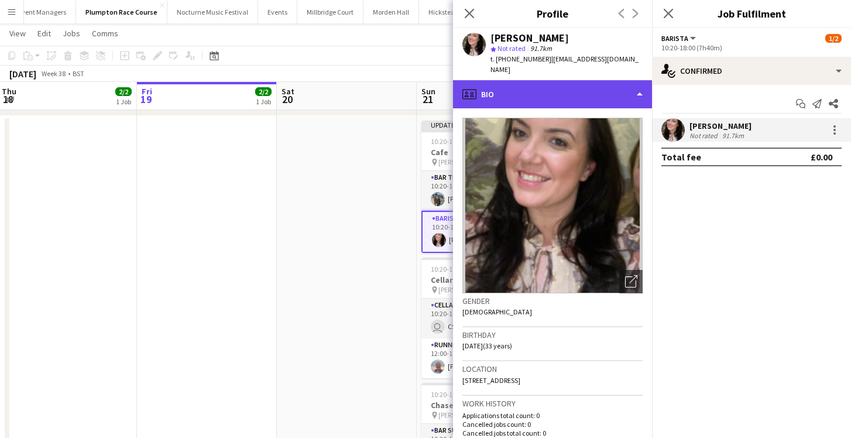
click at [600, 80] on div "profile Bio" at bounding box center [552, 94] width 199 height 28
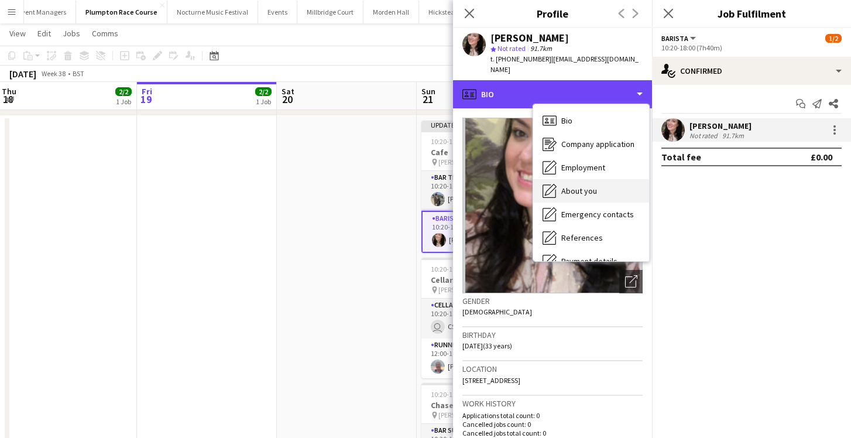
scroll to position [0, 0]
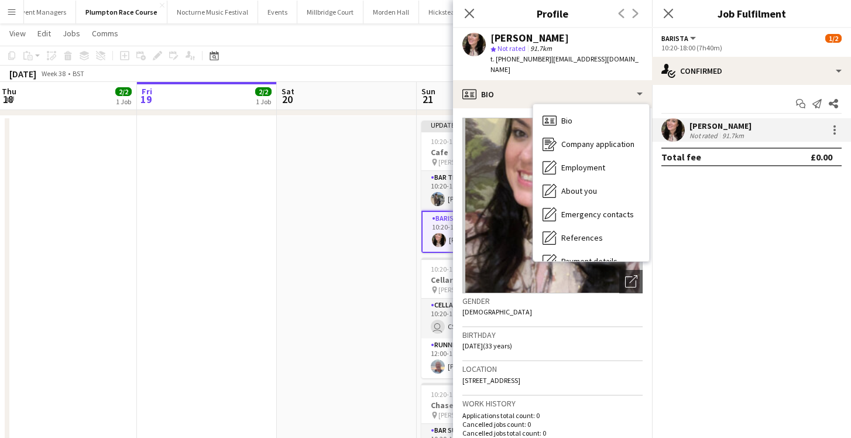
click at [679, 130] on app-user-avatar at bounding box center [673, 129] width 23 height 23
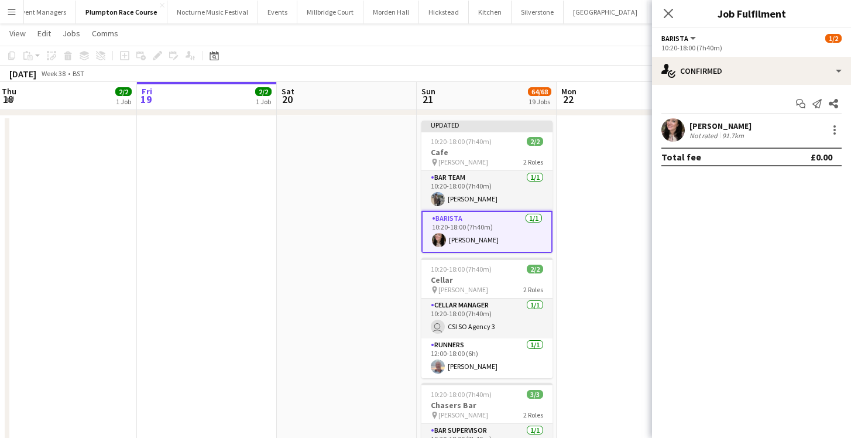
click at [679, 130] on app-user-avatar at bounding box center [673, 129] width 23 height 23
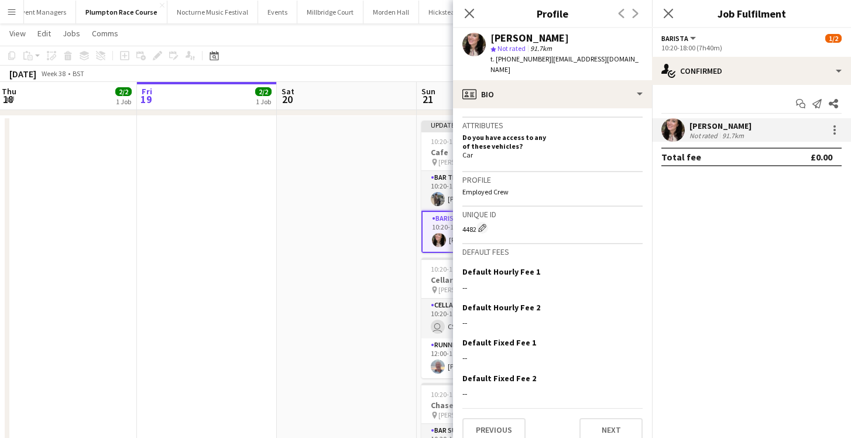
scroll to position [470, 0]
click at [637, 267] on app-icon "Edit this field" at bounding box center [638, 271] width 9 height 9
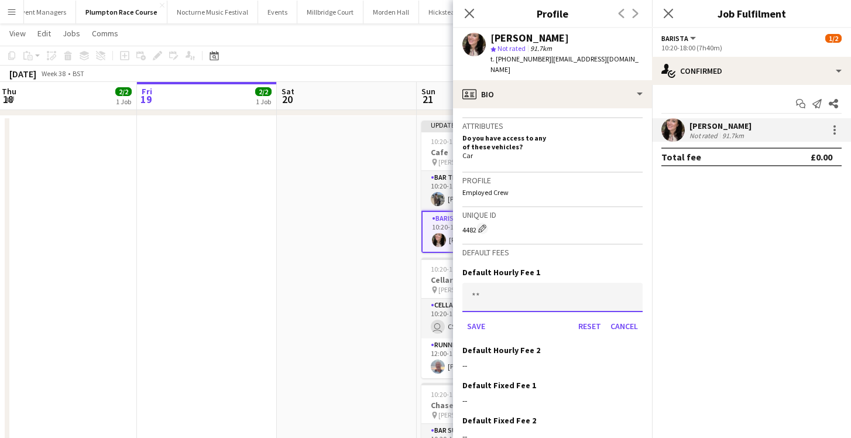
click at [499, 283] on input at bounding box center [553, 297] width 180 height 29
type input "**"
type input "******"
click at [476, 317] on button "Save" at bounding box center [477, 326] width 28 height 19
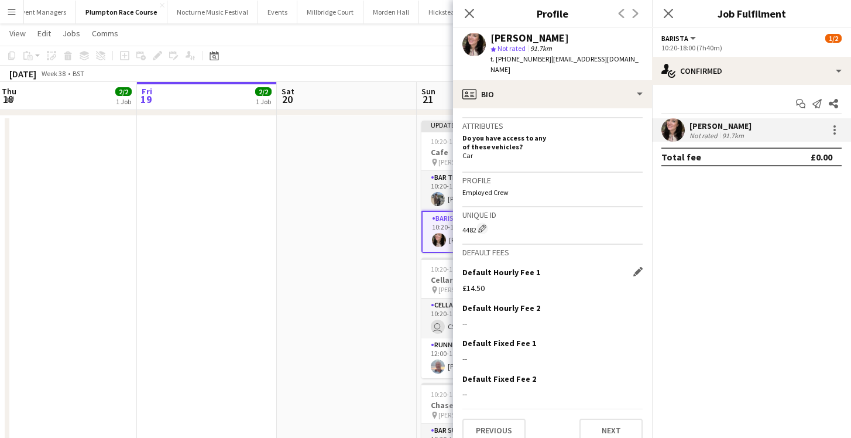
scroll to position [0, 282]
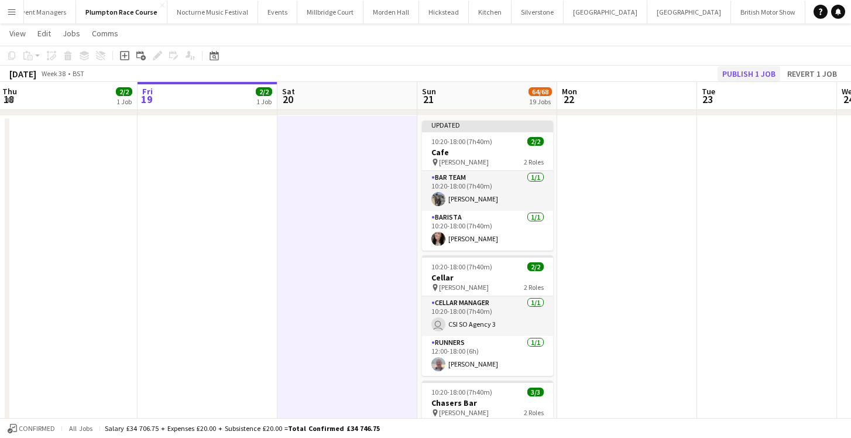
click at [743, 70] on button "Publish 1 job" at bounding box center [749, 73] width 63 height 15
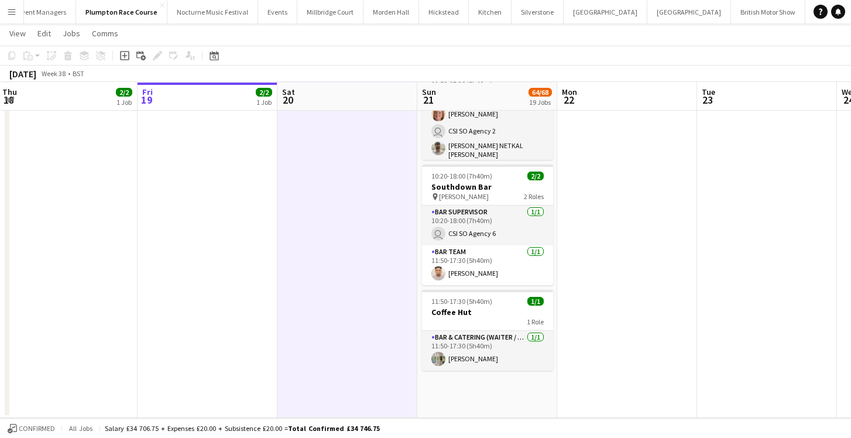
scroll to position [2403, 0]
